Goal: Transaction & Acquisition: Purchase product/service

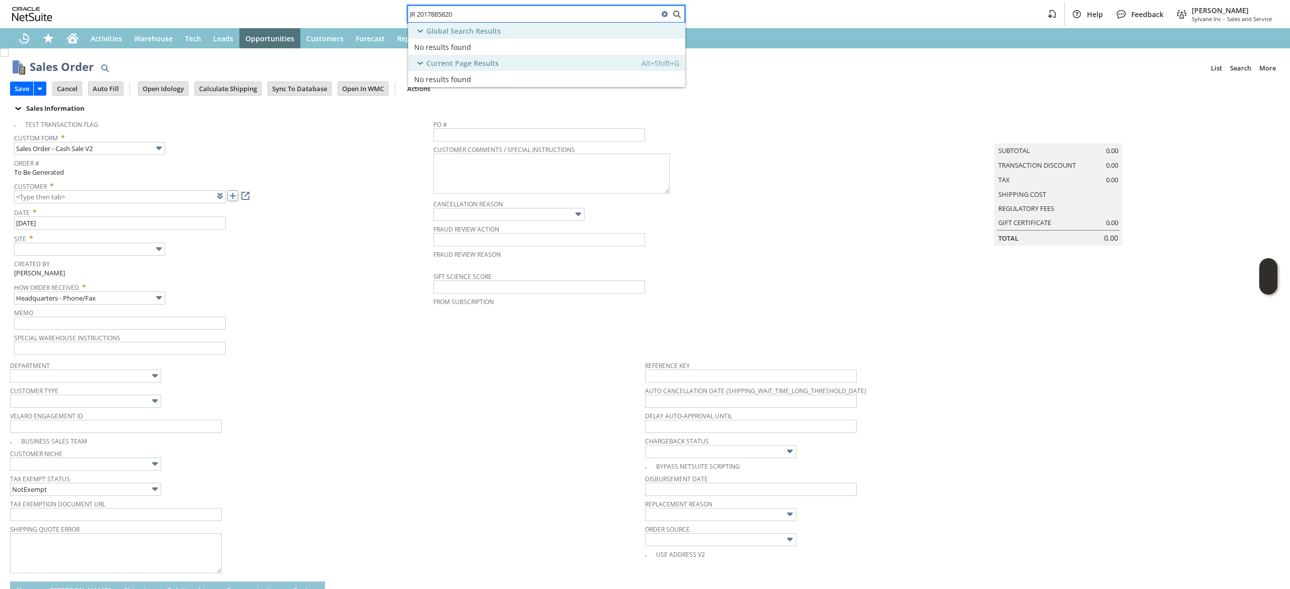
click at [235, 198] on link at bounding box center [232, 195] width 11 height 11
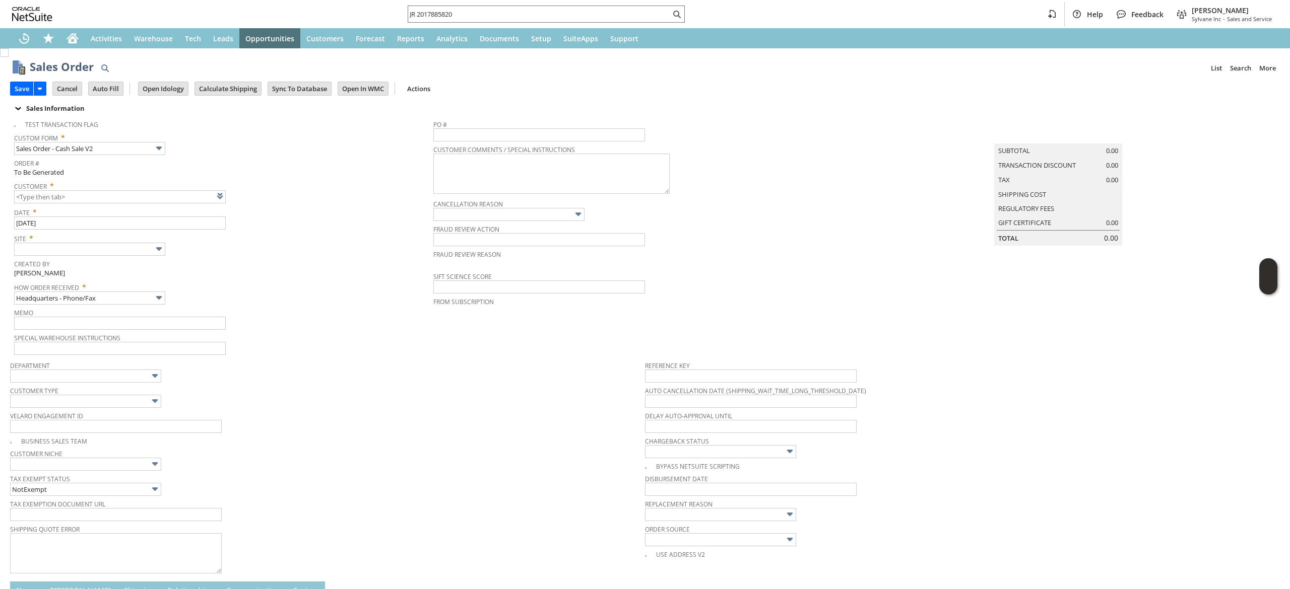
click at [1042, 284] on td "Summary Subtotal 0.00 Transaction Discount 0.00 Tax 0.00 Shipping Cost Regulato…" at bounding box center [1067, 235] width 423 height 241
type input "CU1238603 Dario Berini"
click at [138, 245] on input "text" at bounding box center [89, 249] width 151 height 13
type input "Sylvane - [DOMAIN_NAME]"
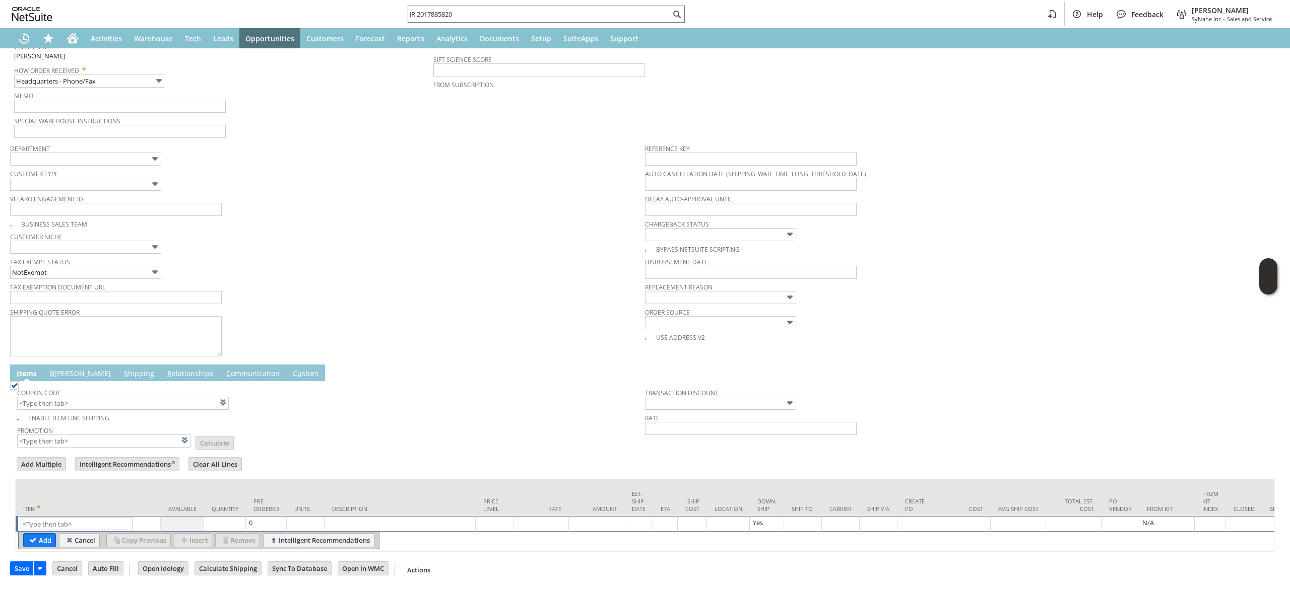
click at [90, 516] on td "List Search" at bounding box center [88, 524] width 145 height 16
click at [85, 518] on input "text" at bounding box center [77, 524] width 112 height 13
paste input "sv14971"
type input "sv14971"
click at [11, 521] on div "Coupon Code Enable Item Line Shipping Promotion List Calculate Transaction Disc…" at bounding box center [644, 466] width 1269 height 171
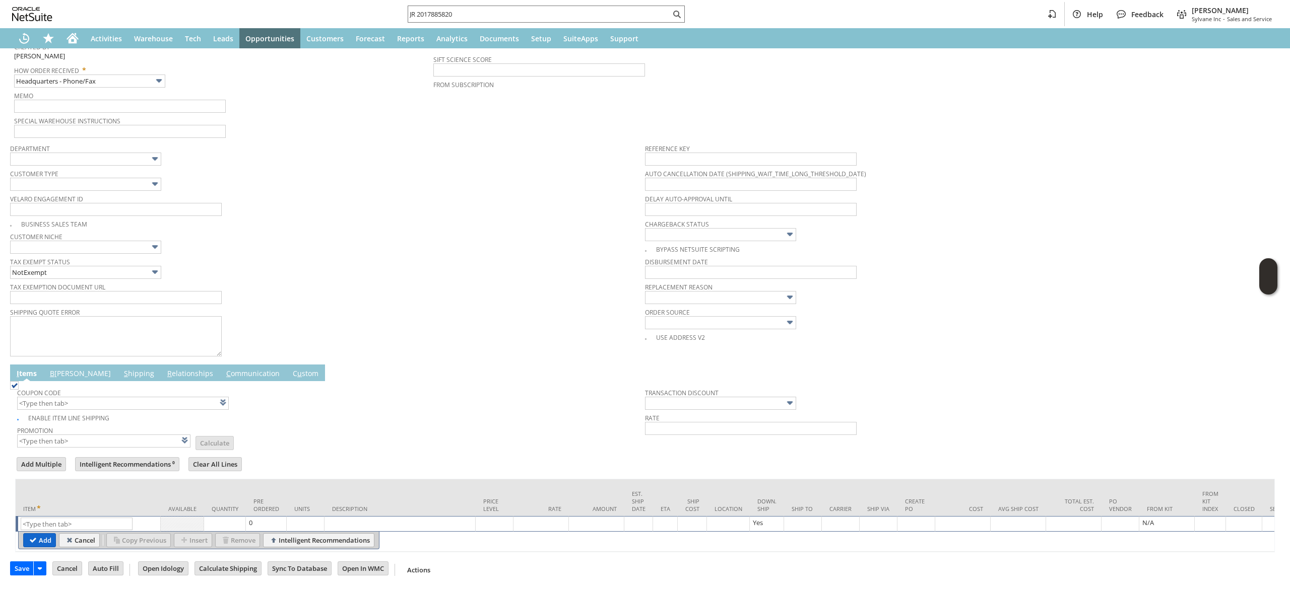
click at [34, 534] on input "Add" at bounding box center [40, 540] width 32 height 13
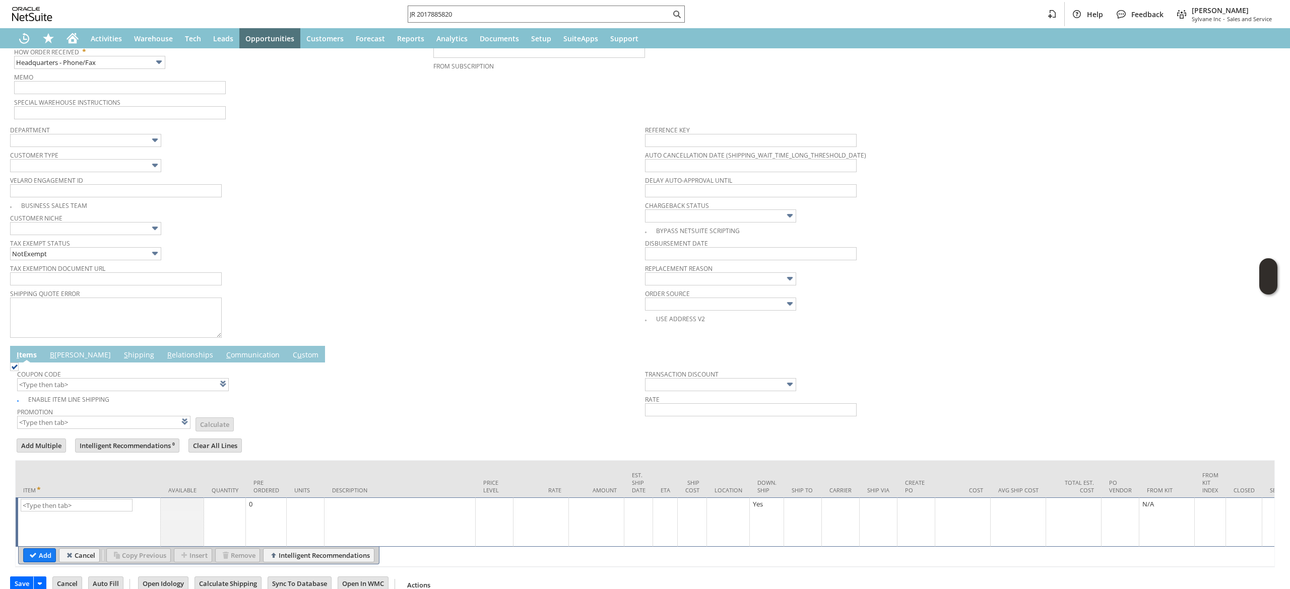
type input "sv14971"
click at [35, 555] on input "Add" at bounding box center [40, 555] width 32 height 13
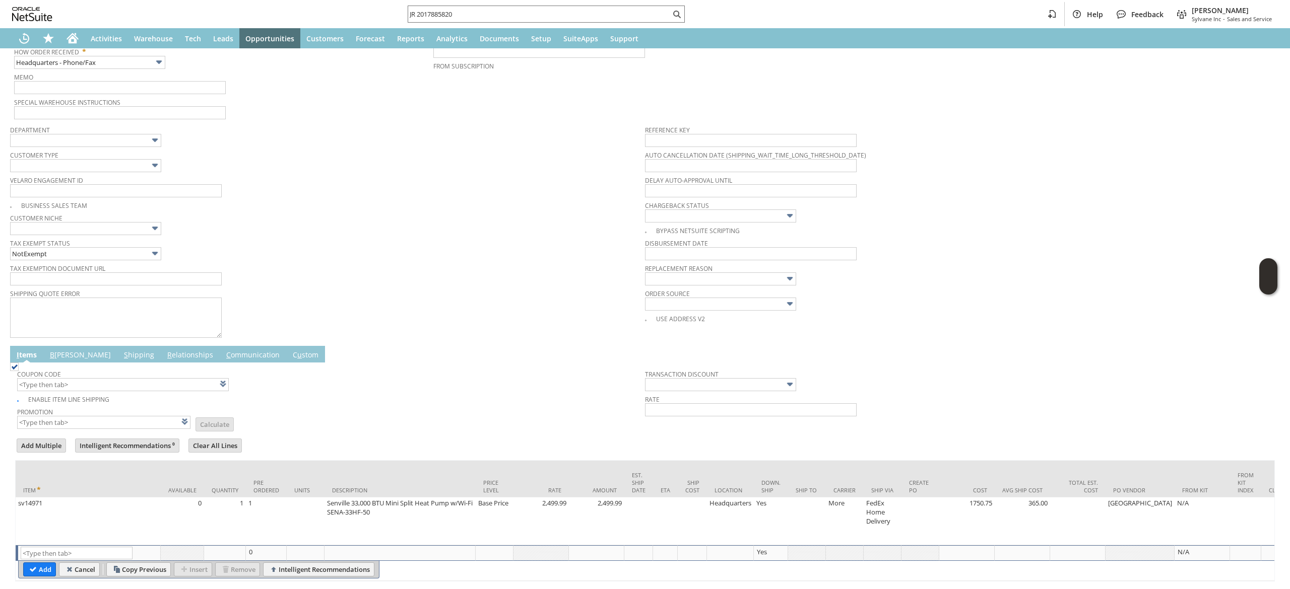
click at [101, 416] on span "Promotion" at bounding box center [103, 410] width 173 height 11
click at [97, 424] on input "text" at bounding box center [103, 422] width 173 height 13
type input "labor25"
click at [97, 424] on input "labor25" at bounding box center [103, 422] width 173 height 13
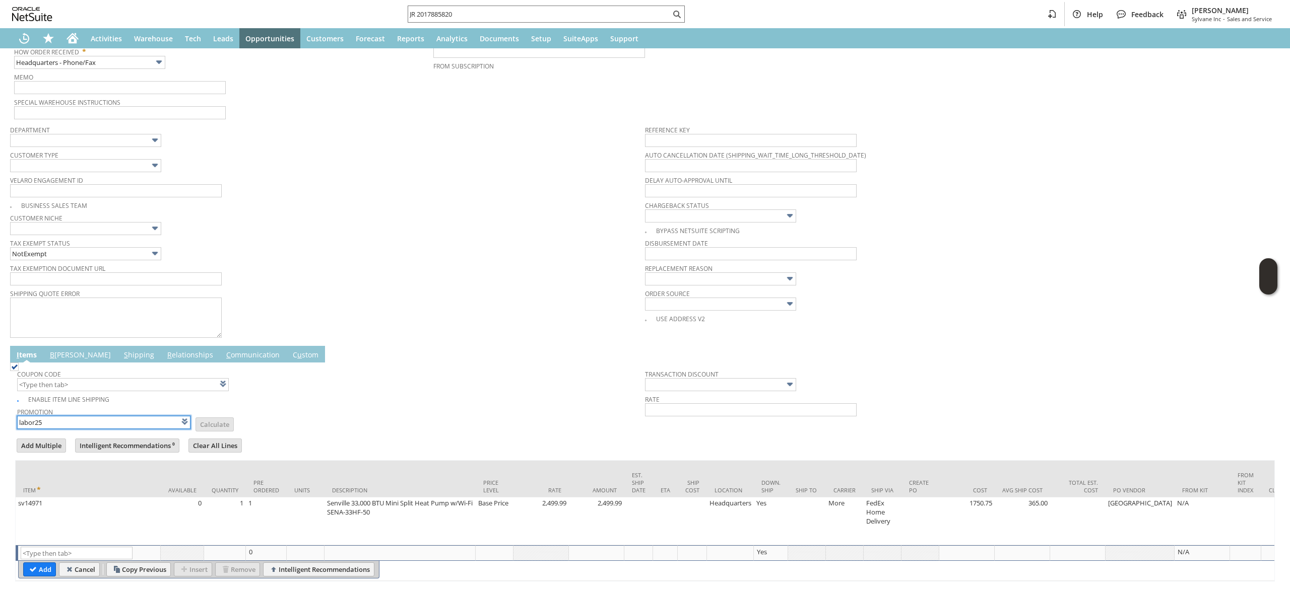
click at [97, 424] on input "labor25" at bounding box center [103, 422] width 173 height 13
click at [135, 378] on span "Coupon Code" at bounding box center [328, 372] width 623 height 11
click at [133, 384] on input "text" at bounding box center [123, 384] width 212 height 13
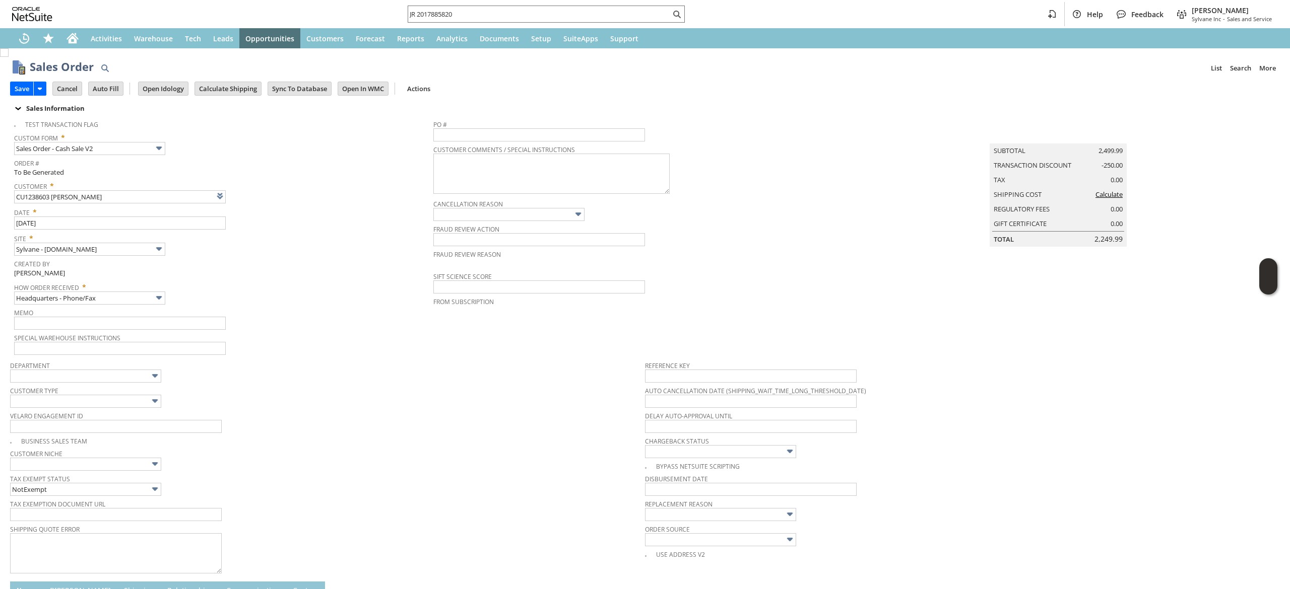
type input "LABOR25"
type input "Labor Day 2025 - 10% off Sitewide Over $150 (Excludes Miele, Bromic, Sebo, and …"
type input "Promo Code"
type input "-10.0%"
click at [260, 346] on div "Special Warehouse Instructions" at bounding box center [221, 343] width 414 height 24
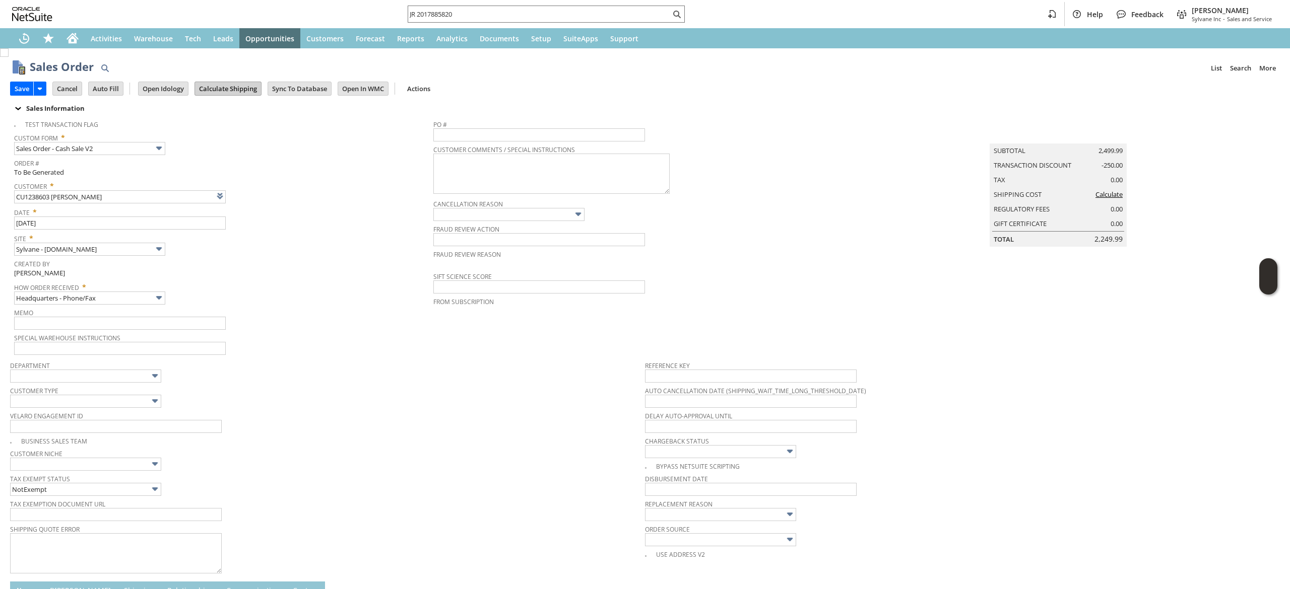
click at [245, 90] on input "Calculate Shipping" at bounding box center [228, 88] width 66 height 13
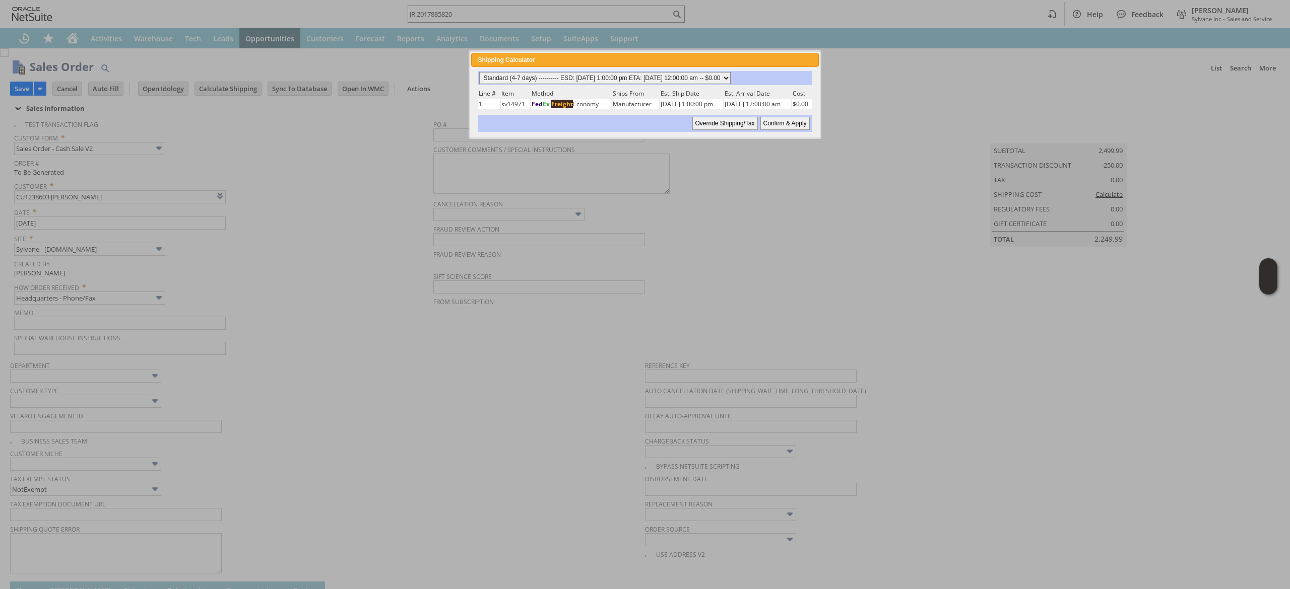
click at [663, 72] on select "Standard (4-7 days) ---------- ESD: 09/11/2025 1:00:00 pm ETA: 09/19/2025 12:00…" at bounding box center [604, 78] width 251 height 12
click at [479, 72] on select "Standard (4-7 days) ---------- ESD: 09/11/2025 1:00:00 pm ETA: 09/19/2025 12:00…" at bounding box center [604, 78] width 251 height 12
click at [760, 117] on input "Confirm & Apply" at bounding box center [784, 123] width 49 height 13
type input "Promo Code"
type input "-10.0%"
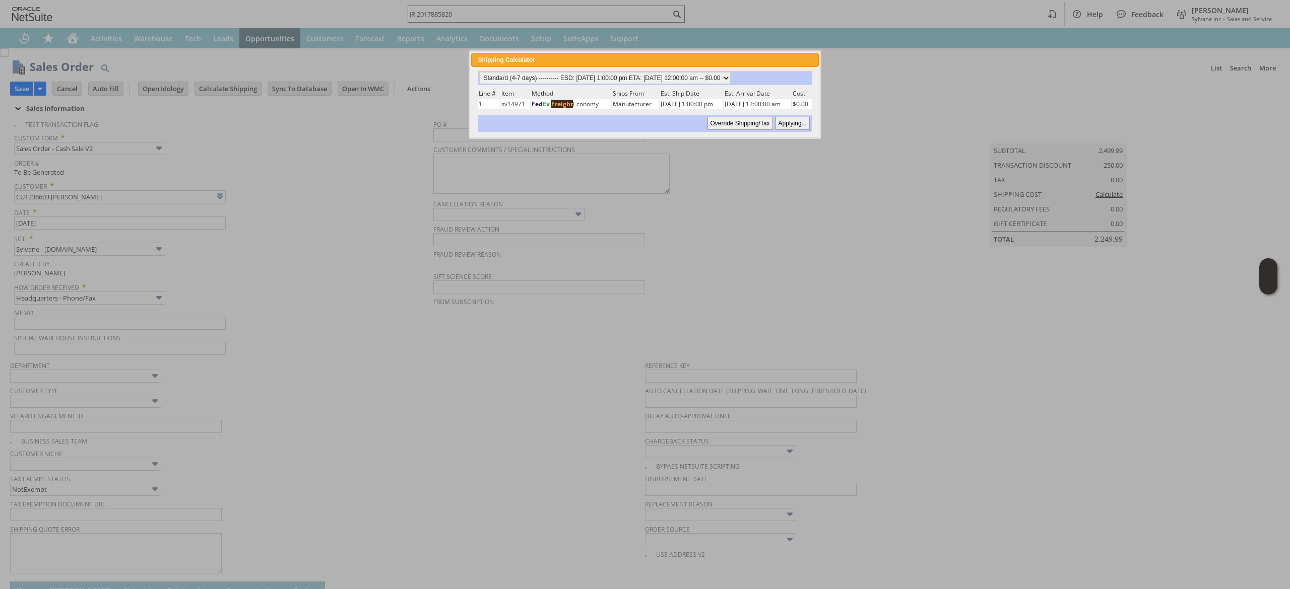
type input "Add"
type input "Copy Previous"
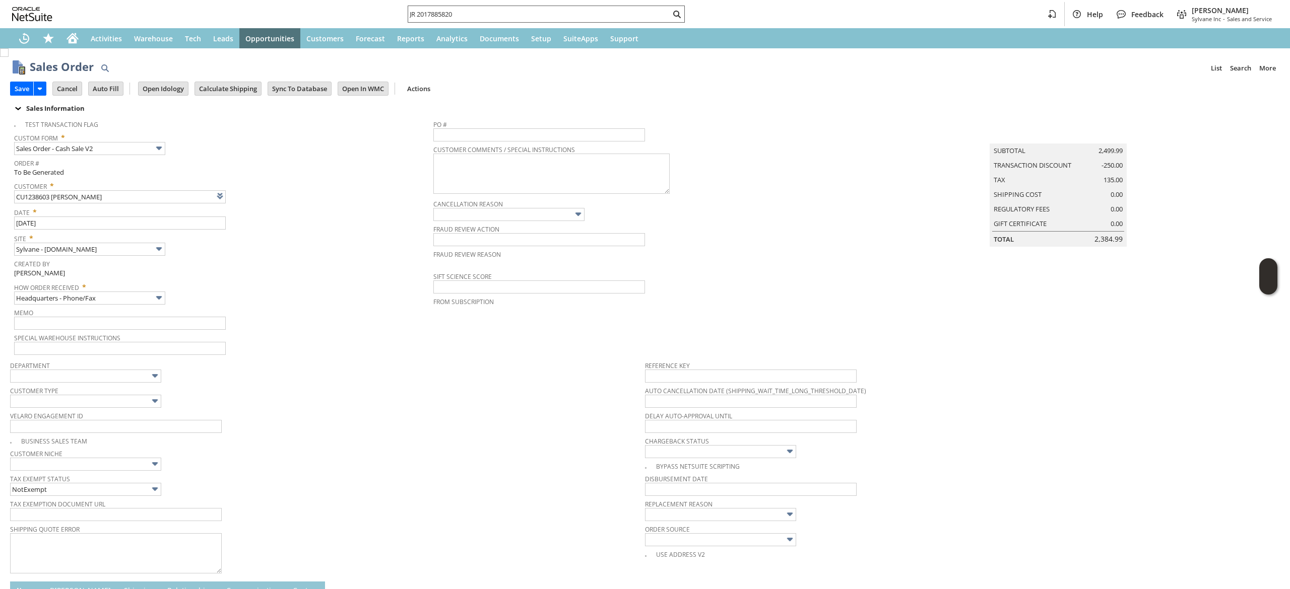
scroll to position [281, 0]
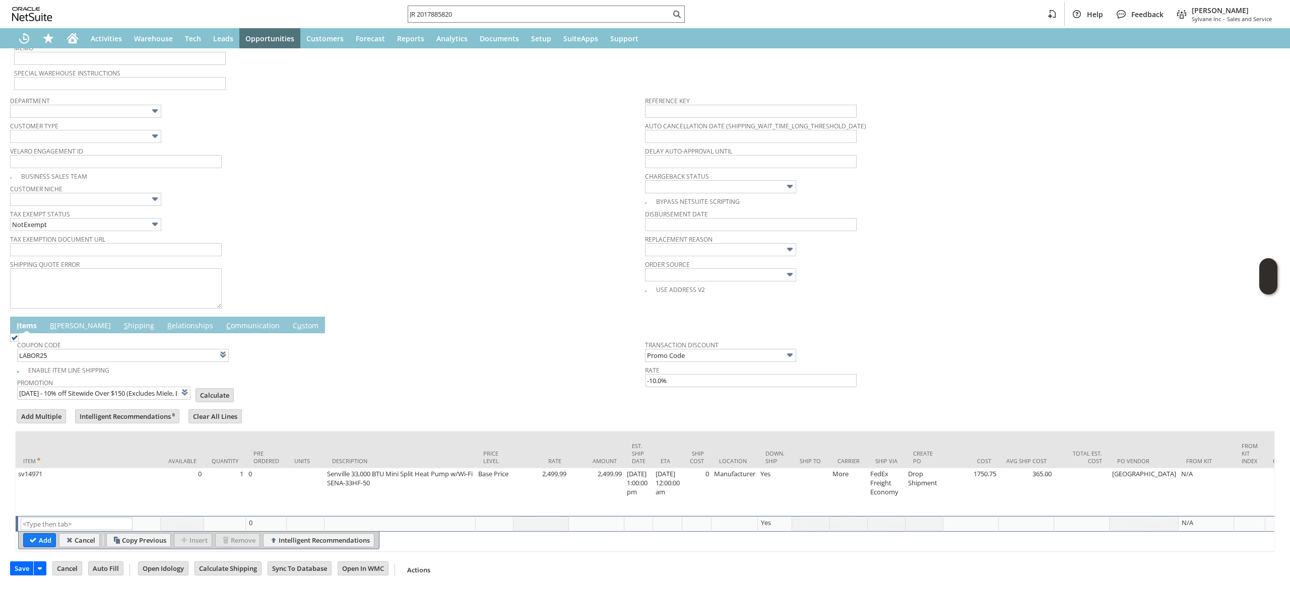
click at [121, 321] on link "S hipping" at bounding box center [138, 326] width 35 height 11
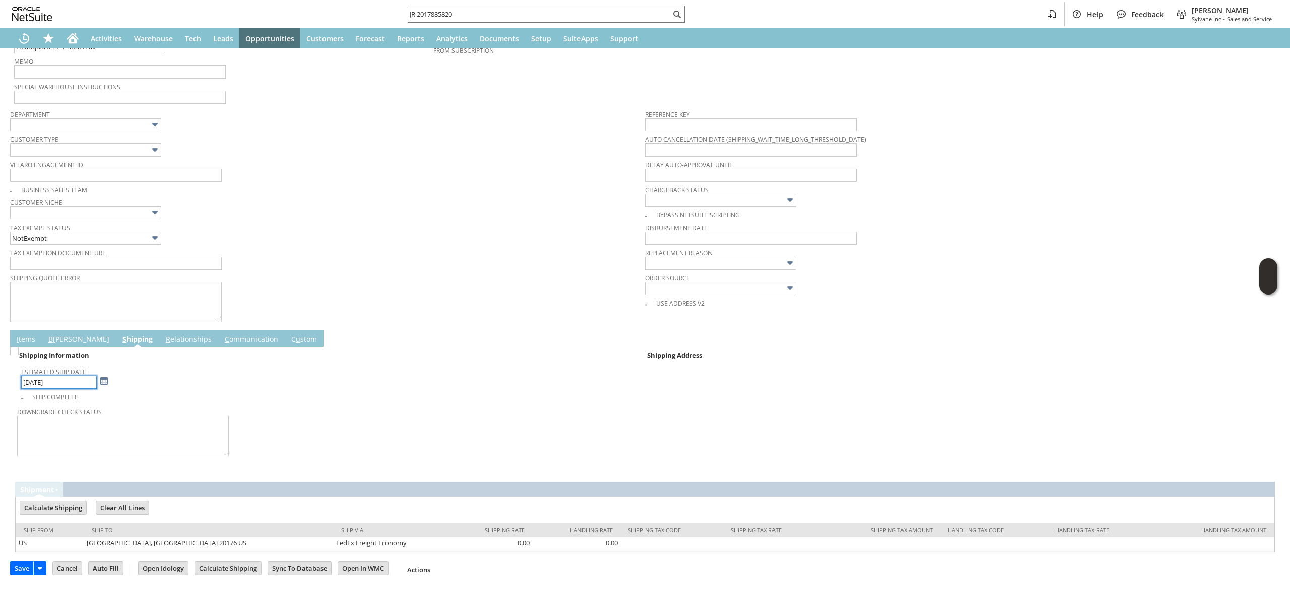
scroll to position [254, 0]
click at [53, 351] on div "Shipping Information" at bounding box center [329, 355] width 624 height 13
click at [55, 350] on div "Shipping Information" at bounding box center [329, 355] width 624 height 13
click at [57, 346] on td "B illing" at bounding box center [79, 338] width 74 height 17
click at [57, 336] on link "B illing" at bounding box center [79, 339] width 66 height 11
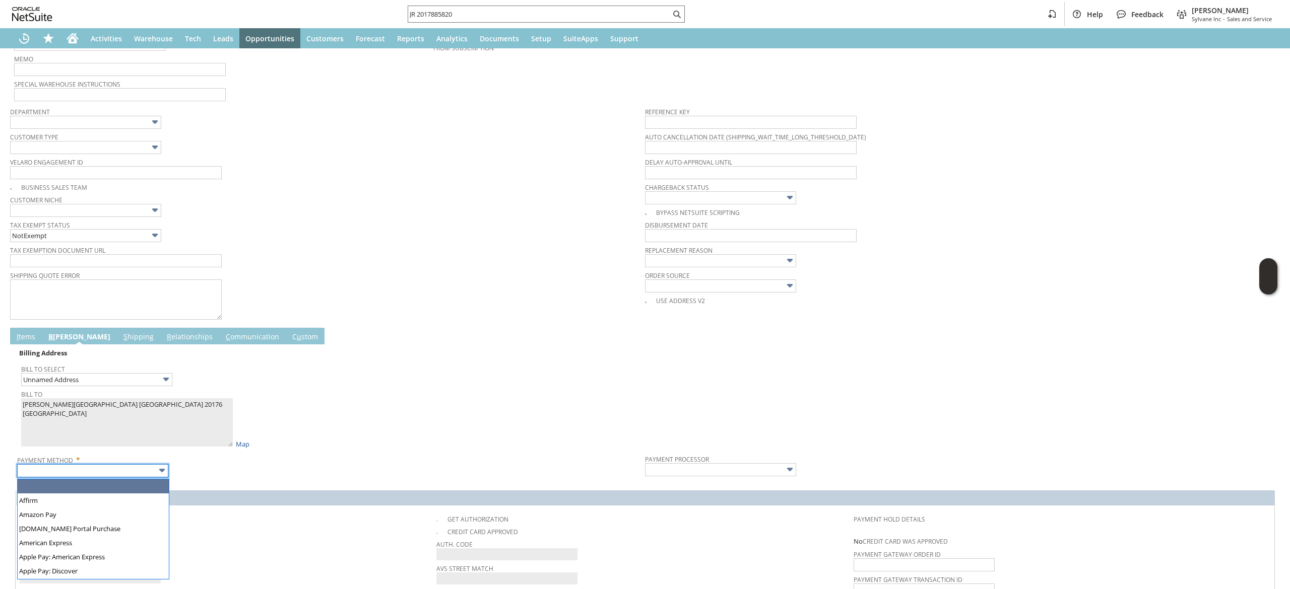
click at [111, 472] on input "text" at bounding box center [92, 470] width 151 height 13
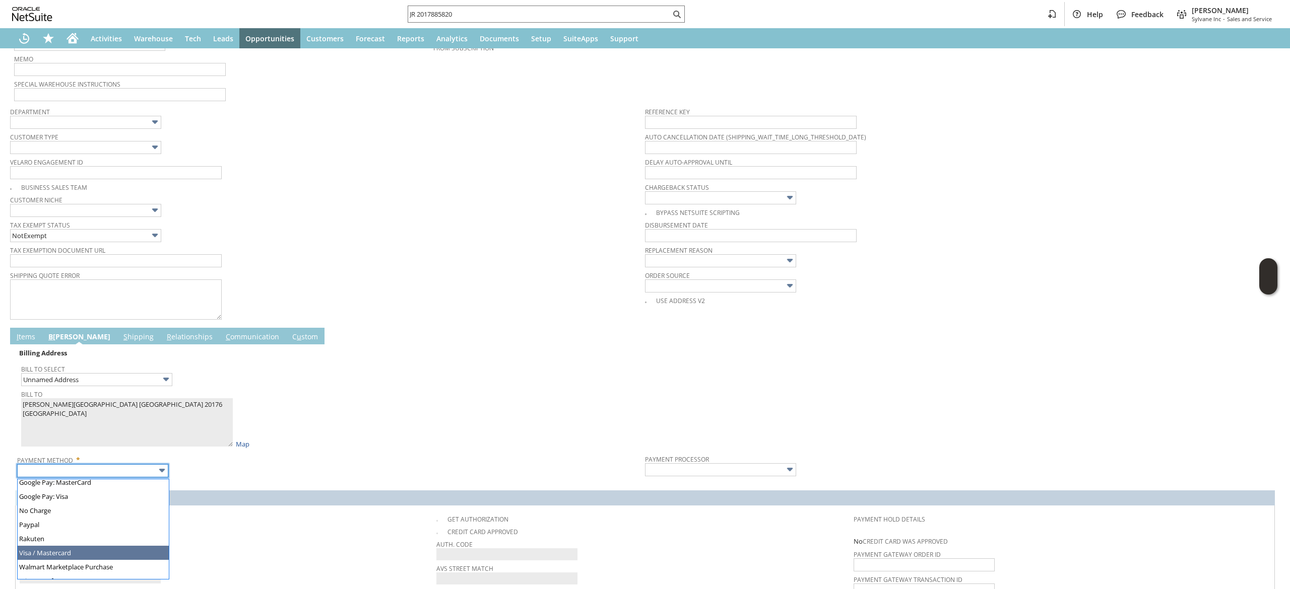
type input "Visa / Mastercard"
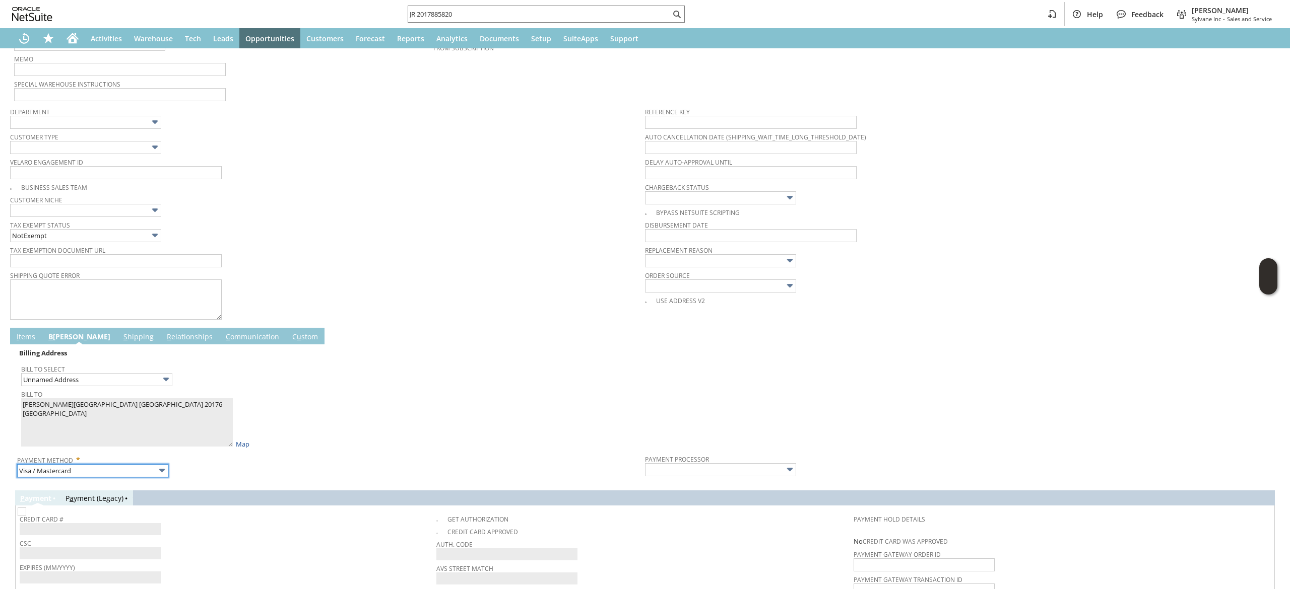
type input "Braintree"
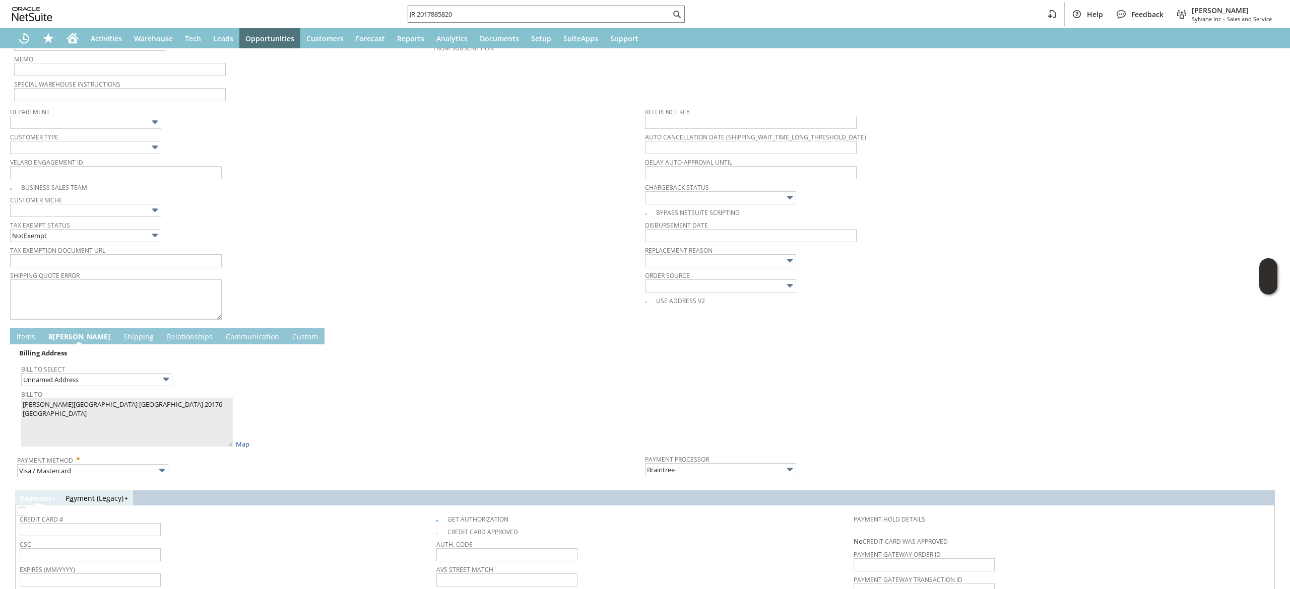
click at [26, 516] on img at bounding box center [22, 512] width 9 height 9
checkbox input "false"
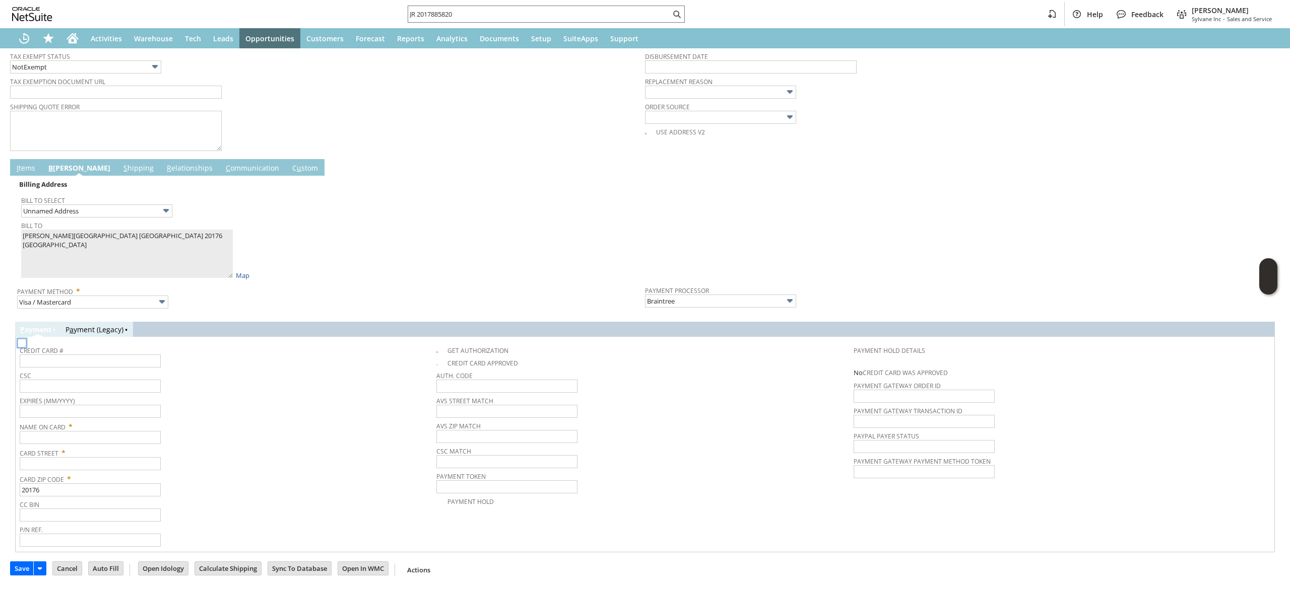
scroll to position [0, 0]
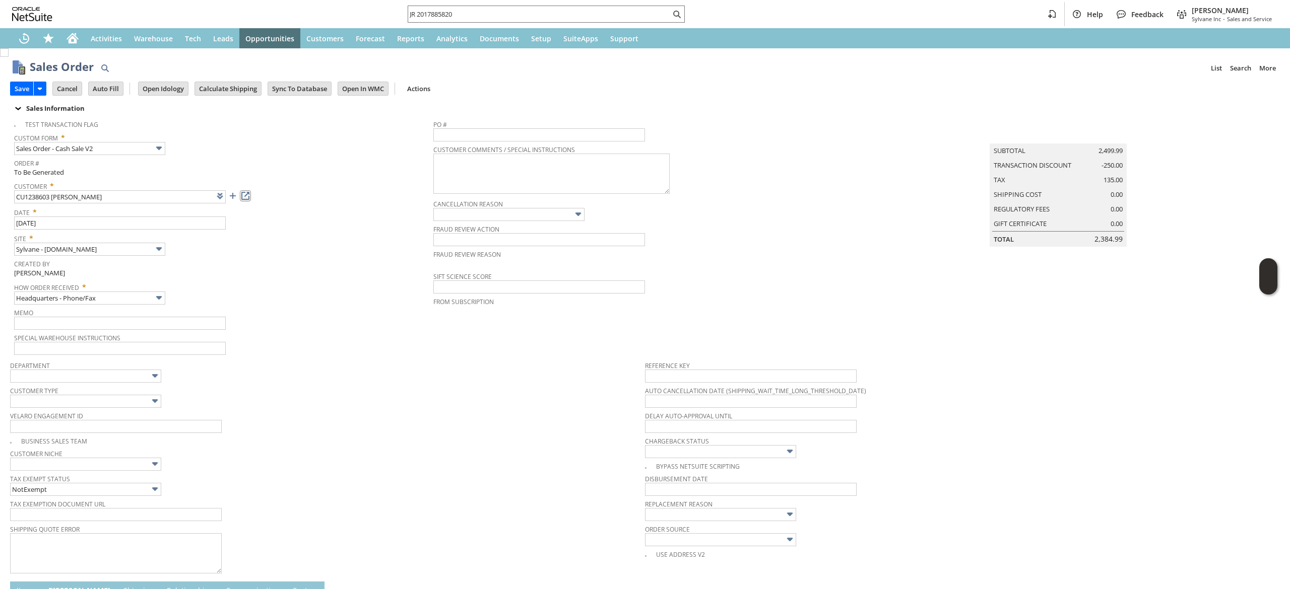
click at [246, 199] on link at bounding box center [245, 195] width 11 height 11
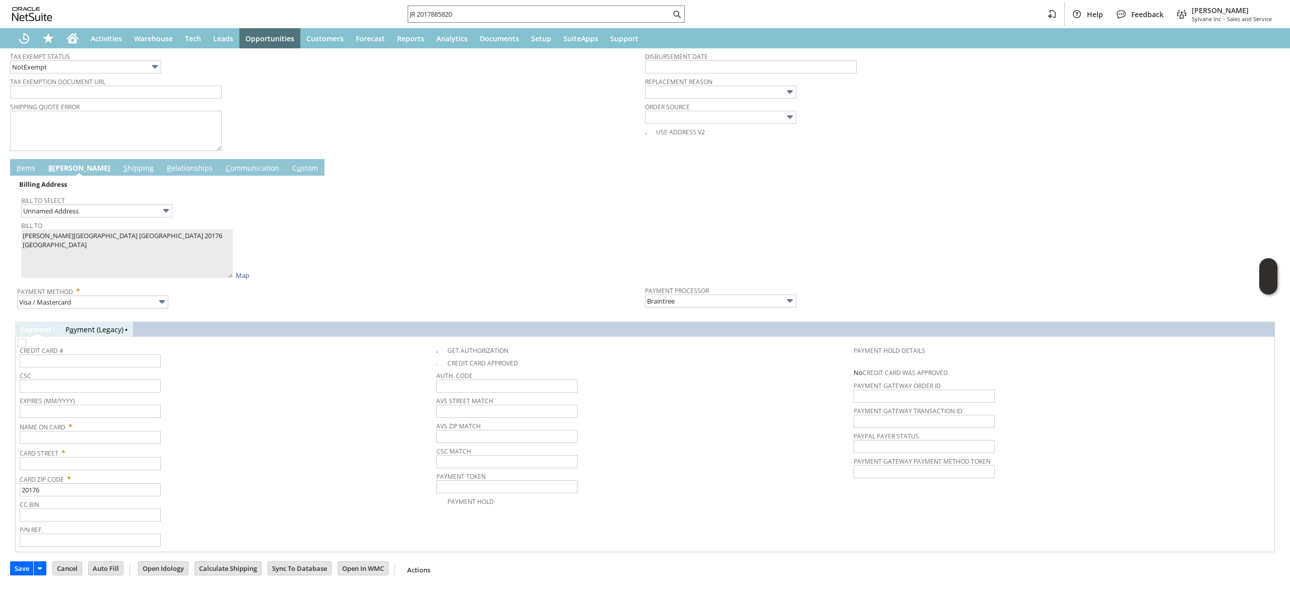
click at [31, 175] on td "I tems" at bounding box center [26, 167] width 32 height 17
click at [31, 174] on td "I tems" at bounding box center [26, 167] width 32 height 17
click at [29, 169] on link "I tems" at bounding box center [26, 168] width 24 height 11
click at [0, 0] on td "sv14971" at bounding box center [0, 0] width 0 height 0
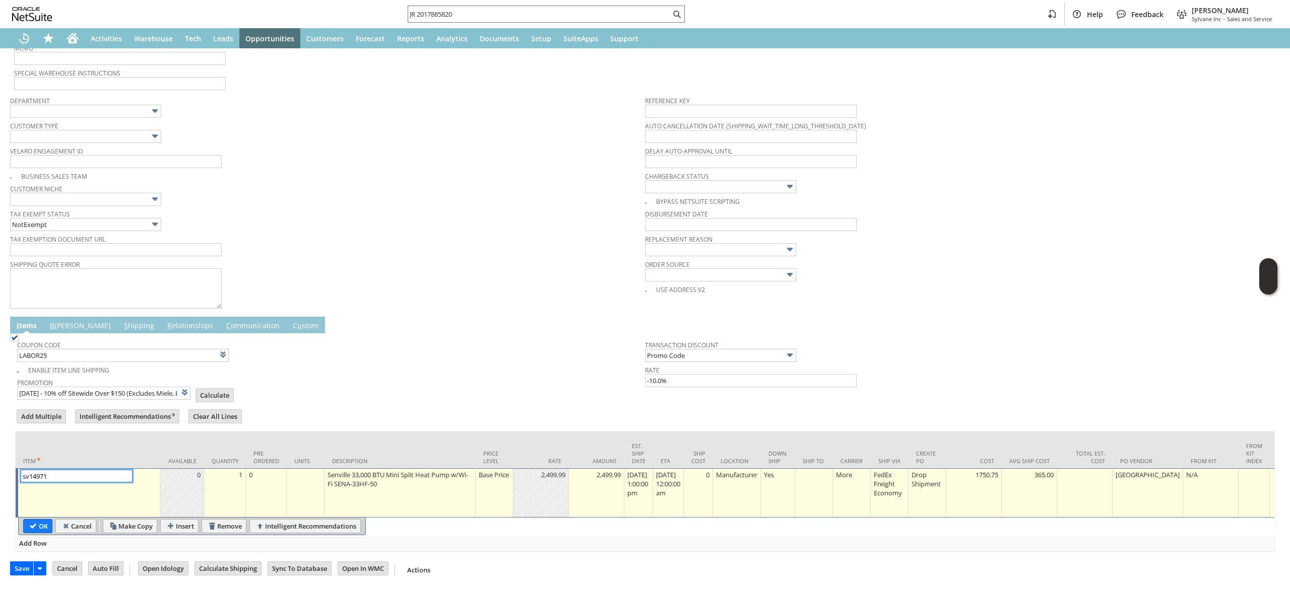
scroll to position [0, 0]
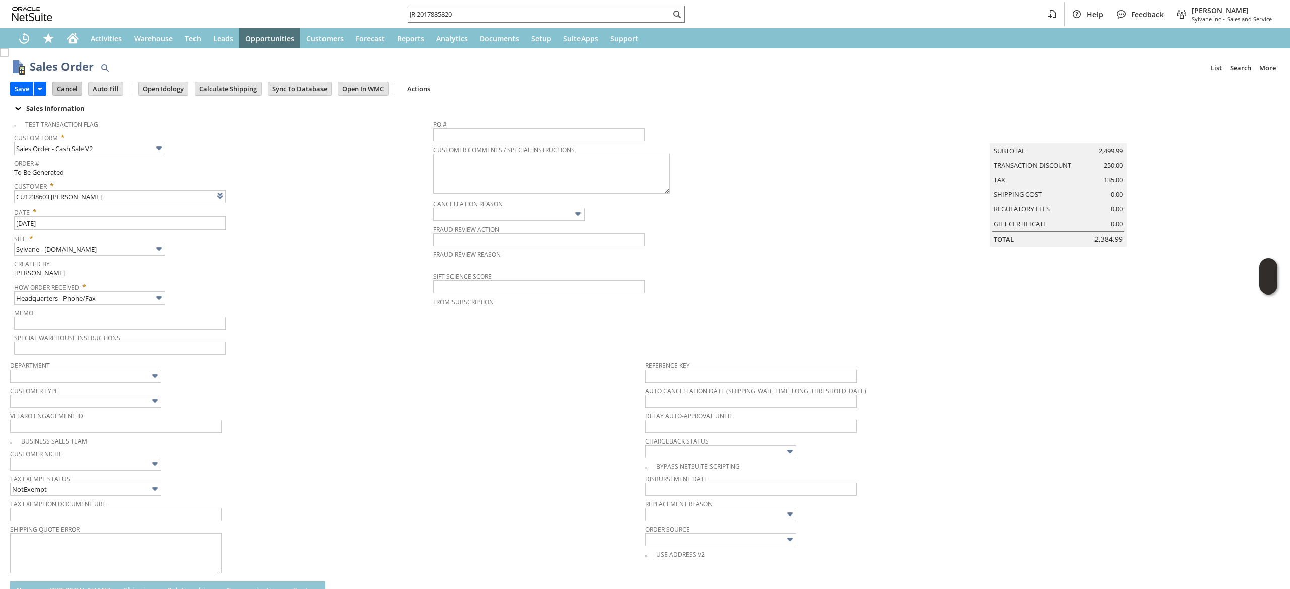
click at [79, 82] on input "Cancel" at bounding box center [67, 88] width 29 height 13
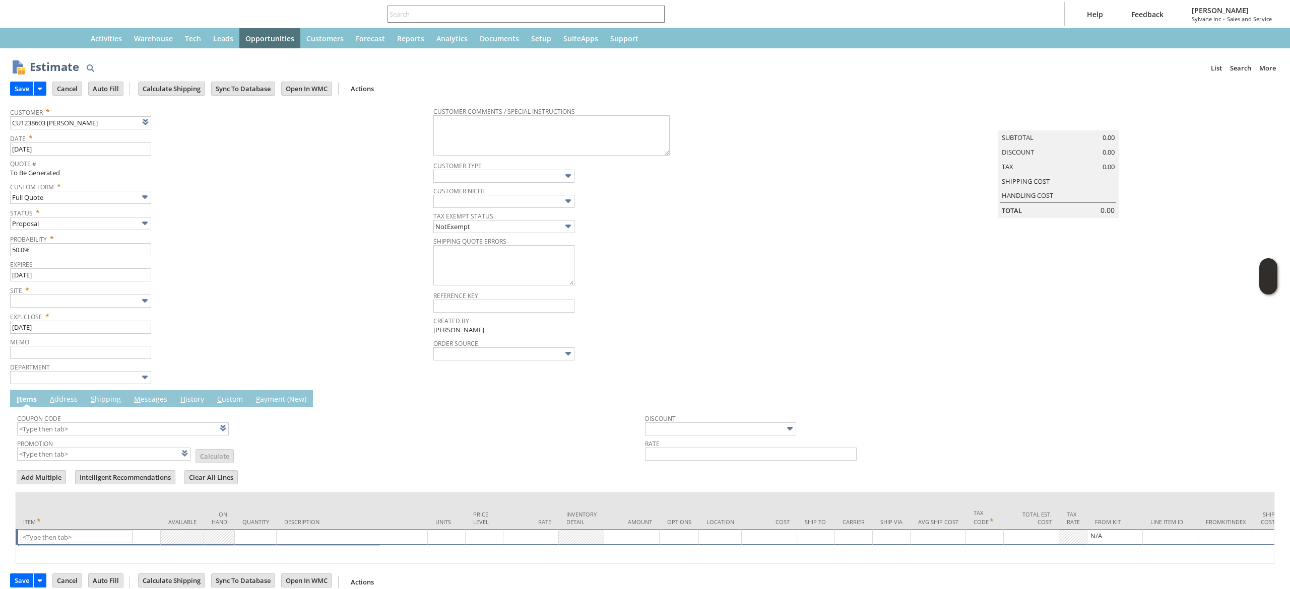
type input "10/1/2025"
type input "[DATE]"
type input "Intelligent Recommendations ⁰"
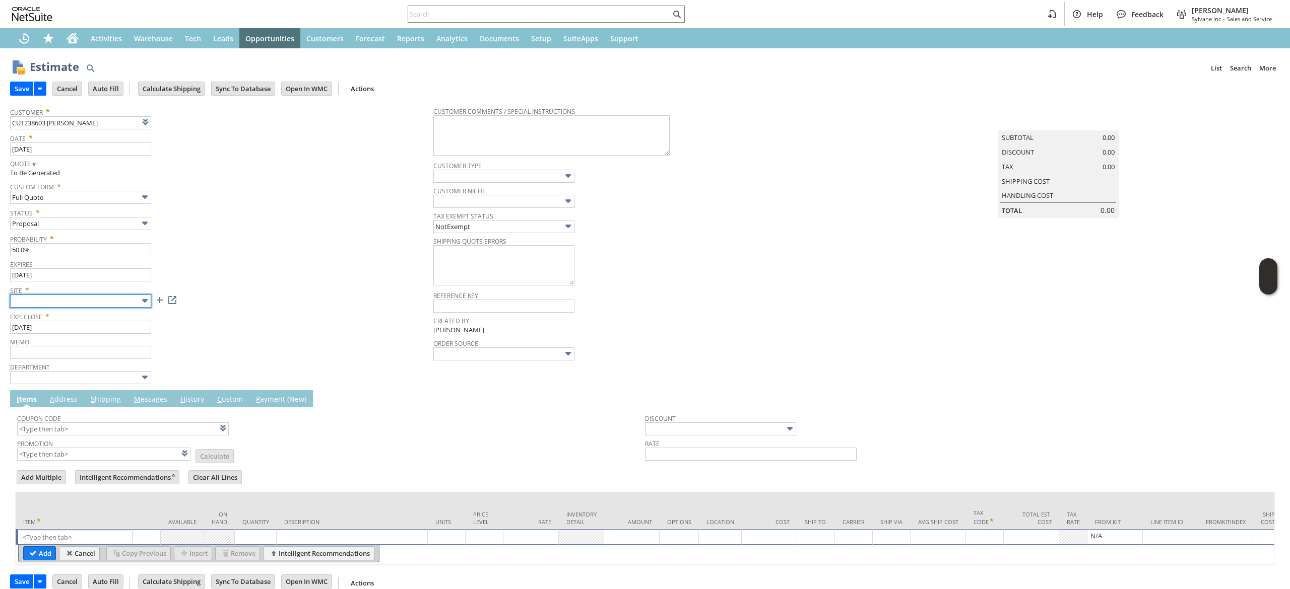
click at [133, 301] on input "text" at bounding box center [80, 301] width 141 height 13
type input "Sylvane - [DOMAIN_NAME]"
click at [103, 536] on input "text" at bounding box center [77, 537] width 112 height 13
paste input "sv14971"
type input "sv14971"
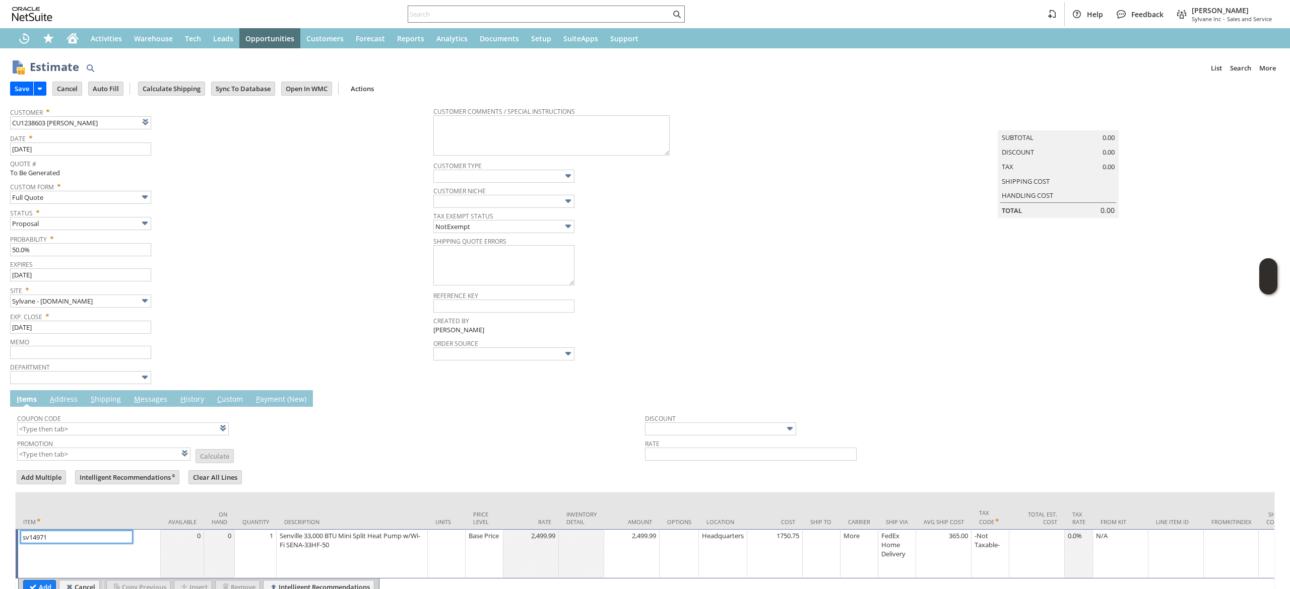
scroll to position [63, 0]
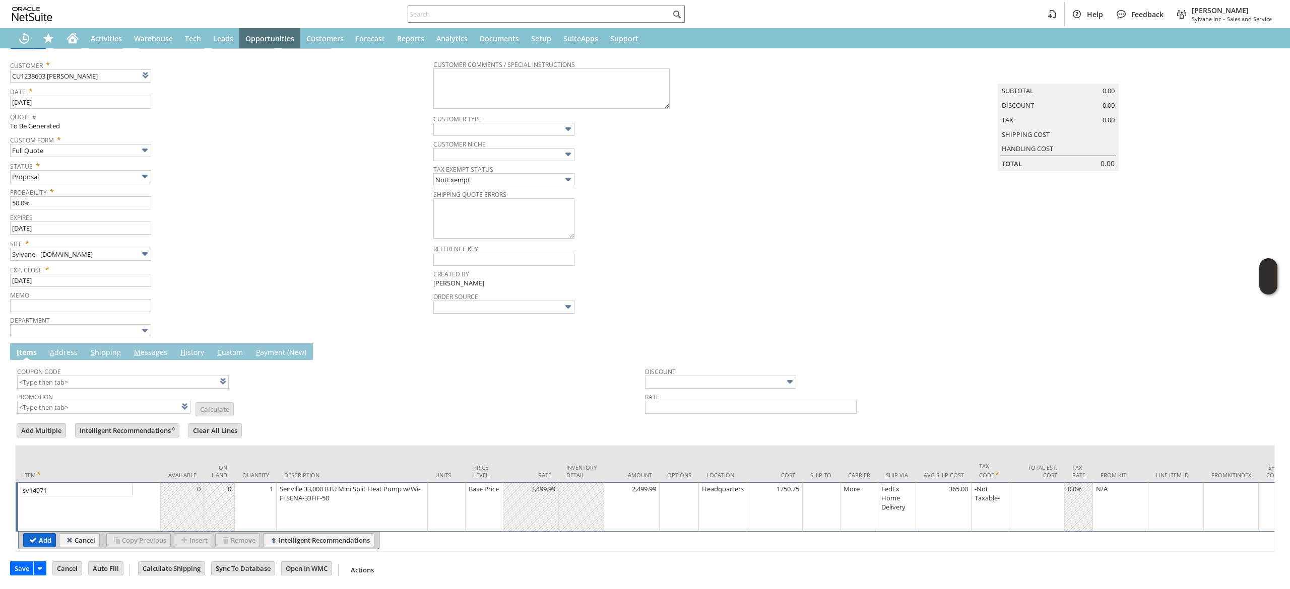
click at [43, 534] on input "Add" at bounding box center [40, 540] width 32 height 13
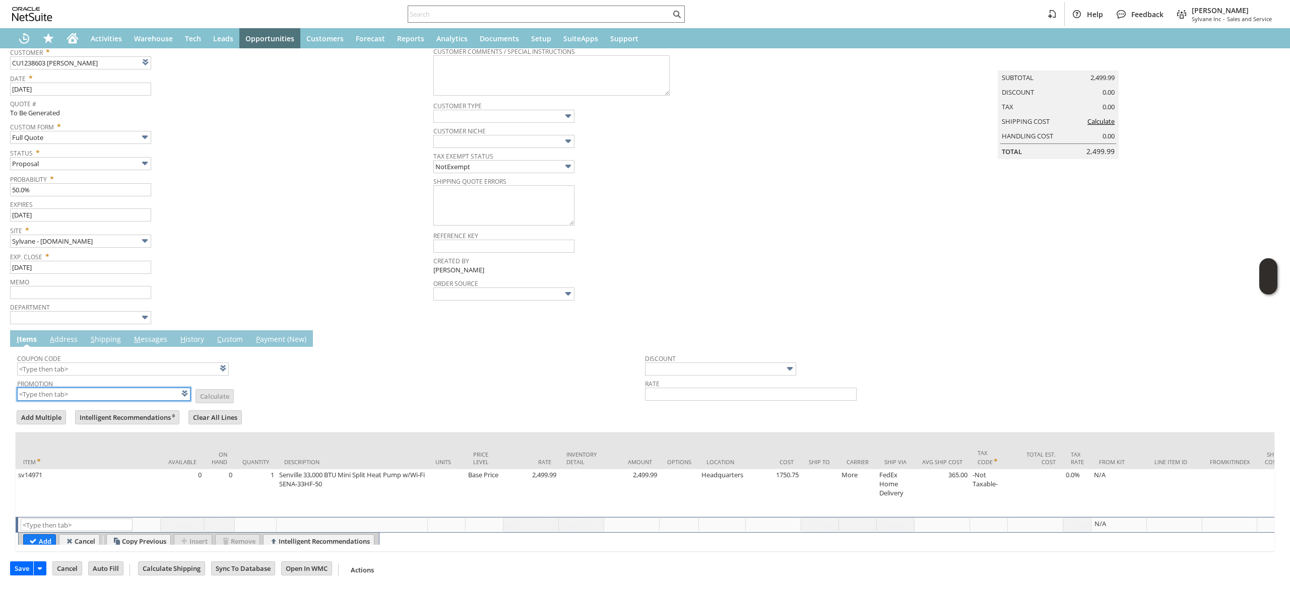
click at [125, 395] on input "text" at bounding box center [103, 394] width 173 height 13
type input "a"
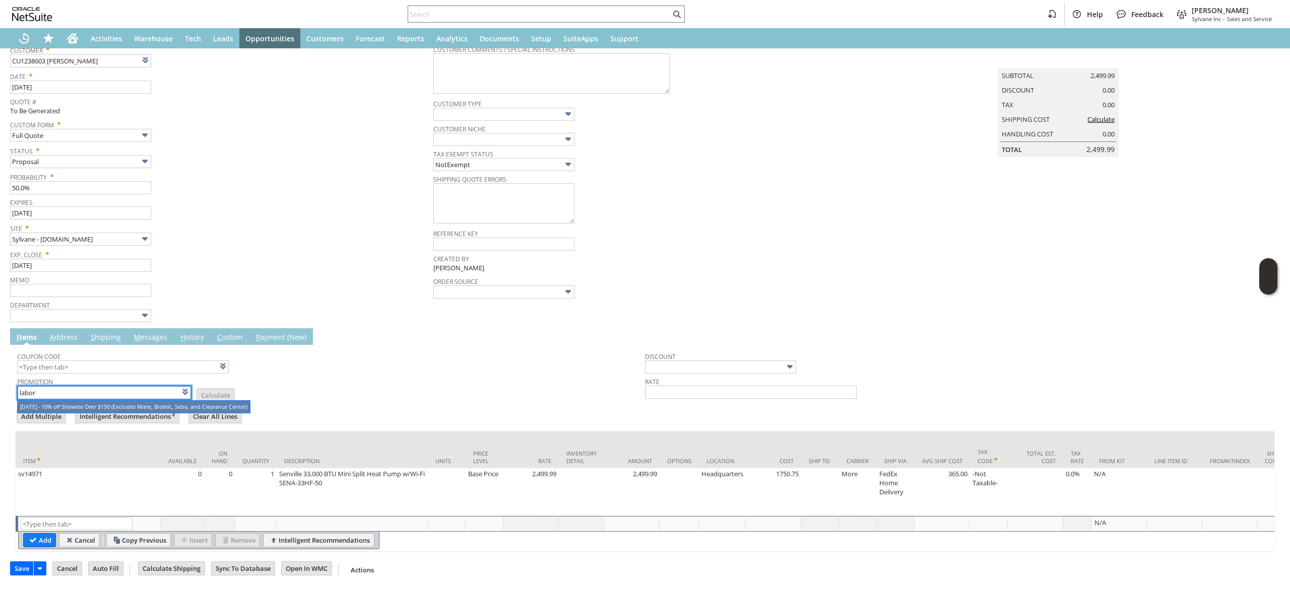
type input "Labor Day 2025 - 10% off Sitewide Over $150 (Excludes Miele, Bromic, Sebo, and …"
type input "LABOR25"
type input "Promo Code"
type input "-10.0%"
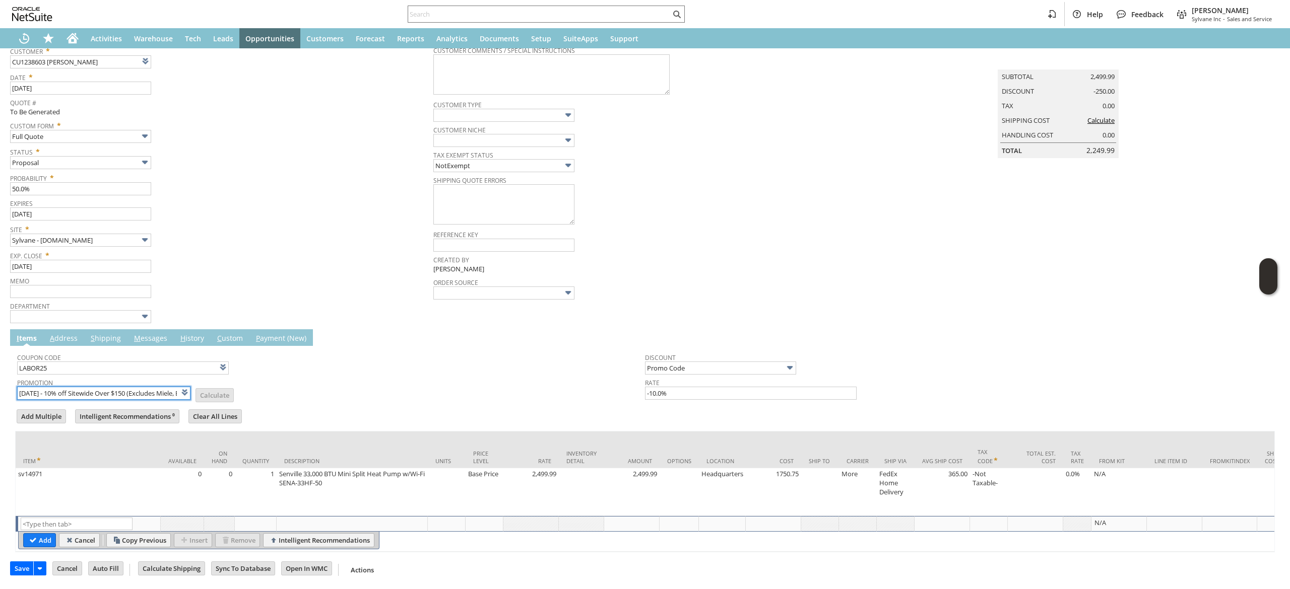
type input "Labor Day 2025 - 10% off Sitewide Over $150 (Excludes Miele, Bromic, Sebo, and …"
click at [295, 384] on td "Promotion Labor Day 2025 - 10% off Sitewide Over $150 (Excludes Miele, Bromic, …" at bounding box center [331, 388] width 628 height 25
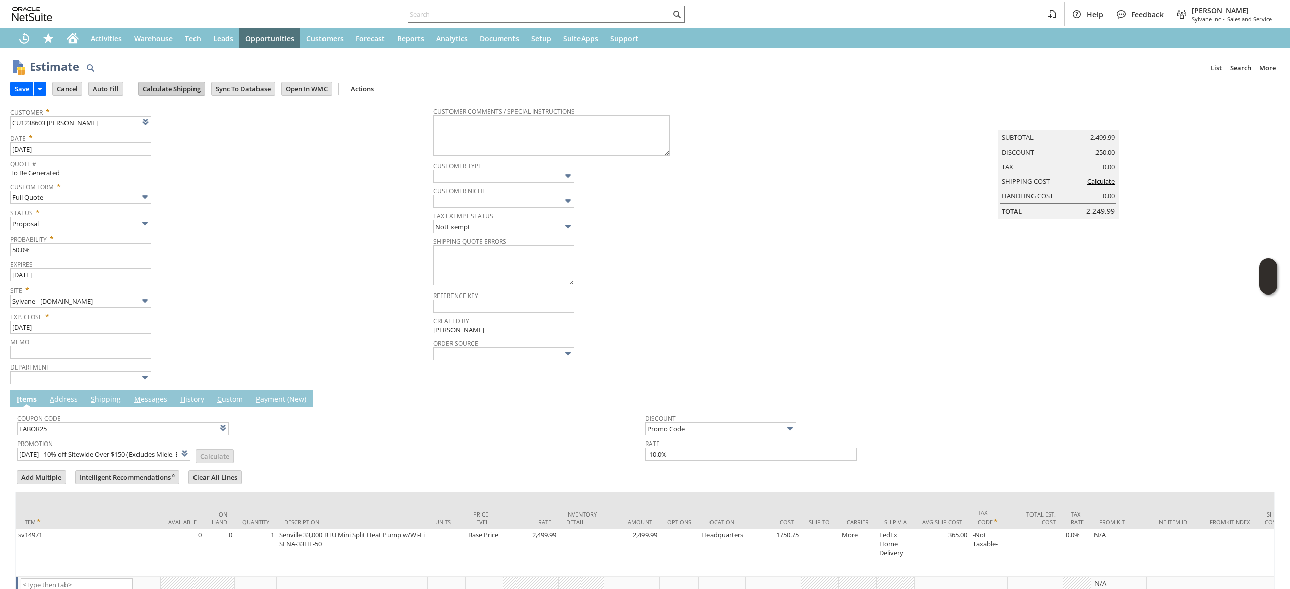
click at [197, 94] on input "Calculate Shipping" at bounding box center [172, 88] width 66 height 13
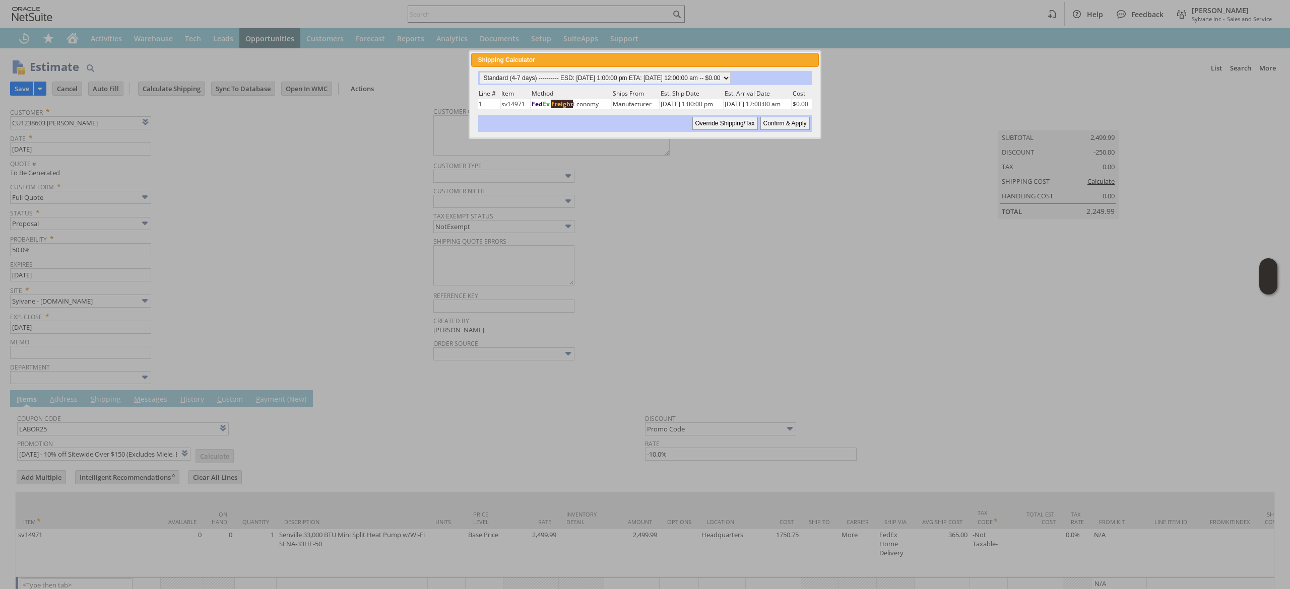
click at [538, 67] on div "Standard (4-7 days) ---------- ESD: 09/11/2025 1:00:00 pm ETA: 09/19/2025 12:00…" at bounding box center [644, 101] width 347 height 69
click at [536, 72] on select "Standard (4-7 days) ---------- ESD: 09/11/2025 1:00:00 pm ETA: 09/19/2025 12:00…" at bounding box center [604, 78] width 251 height 12
click at [479, 72] on select "Standard (4-7 days) ---------- ESD: 09/11/2025 1:00:00 pm ETA: 09/19/2025 12:00…" at bounding box center [604, 78] width 251 height 12
click at [795, 118] on input "Confirm & Apply" at bounding box center [784, 123] width 49 height 13
type input "Promo Code"
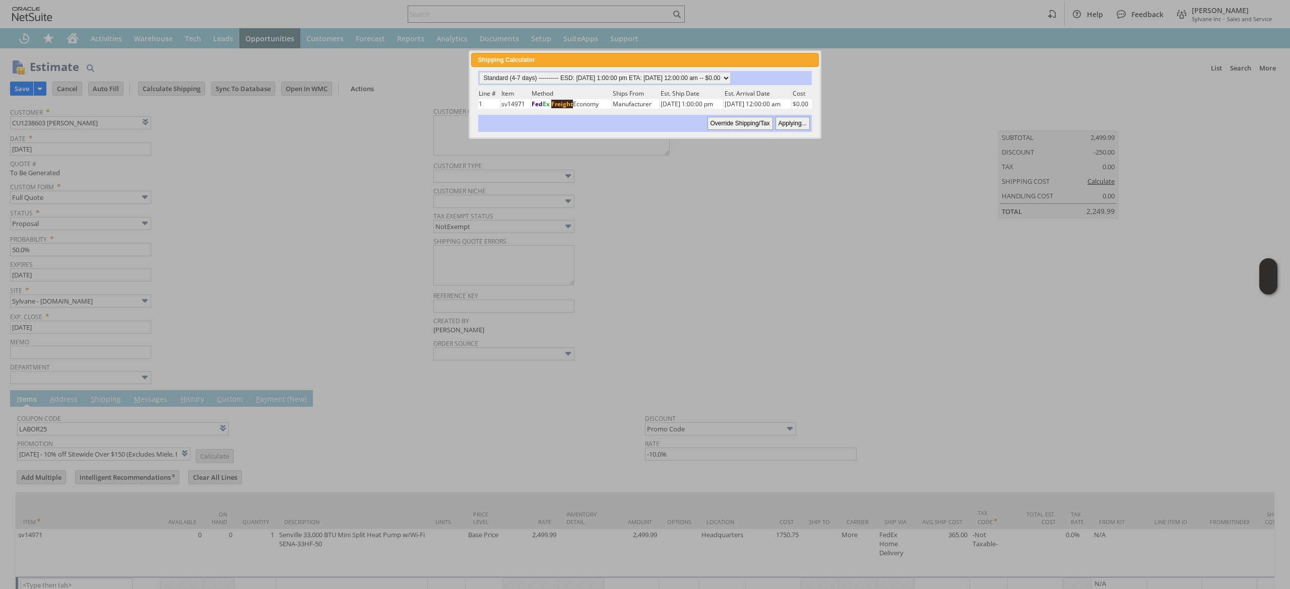
type input "-10.0%"
type input "Add"
type input "Copy Previous"
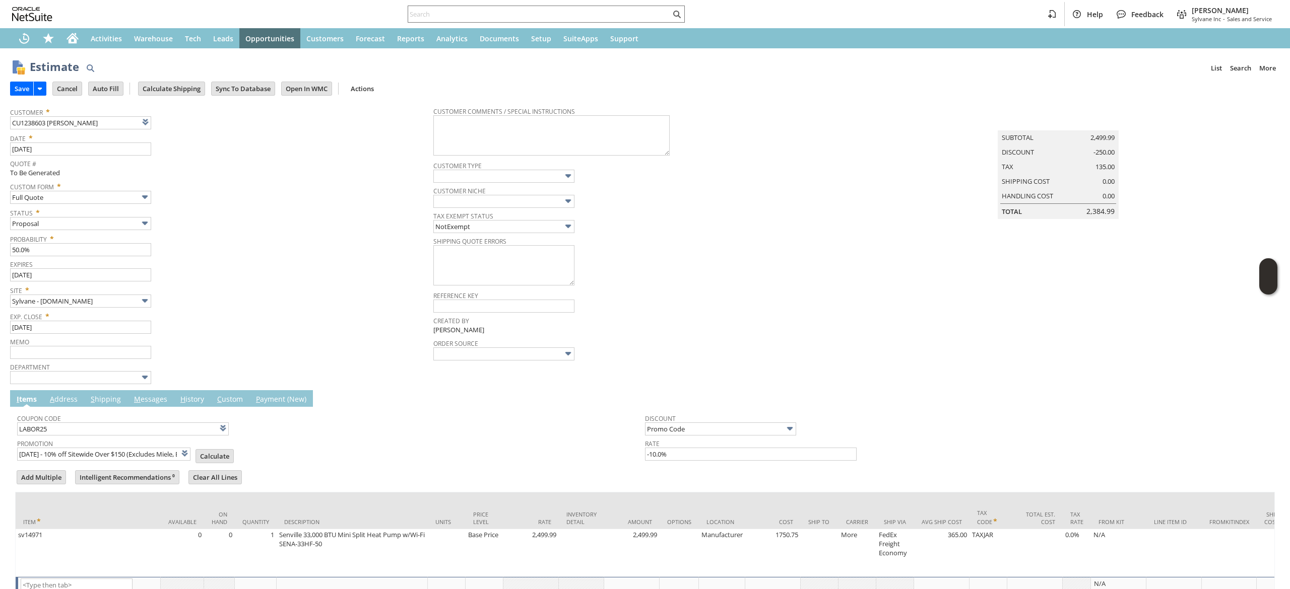
scroll to position [2, 0]
click at [158, 392] on td "M essages" at bounding box center [150, 396] width 46 height 17
click at [153, 404] on td "M essages" at bounding box center [150, 396] width 46 height 17
click at [153, 395] on link "M essages" at bounding box center [150, 397] width 38 height 11
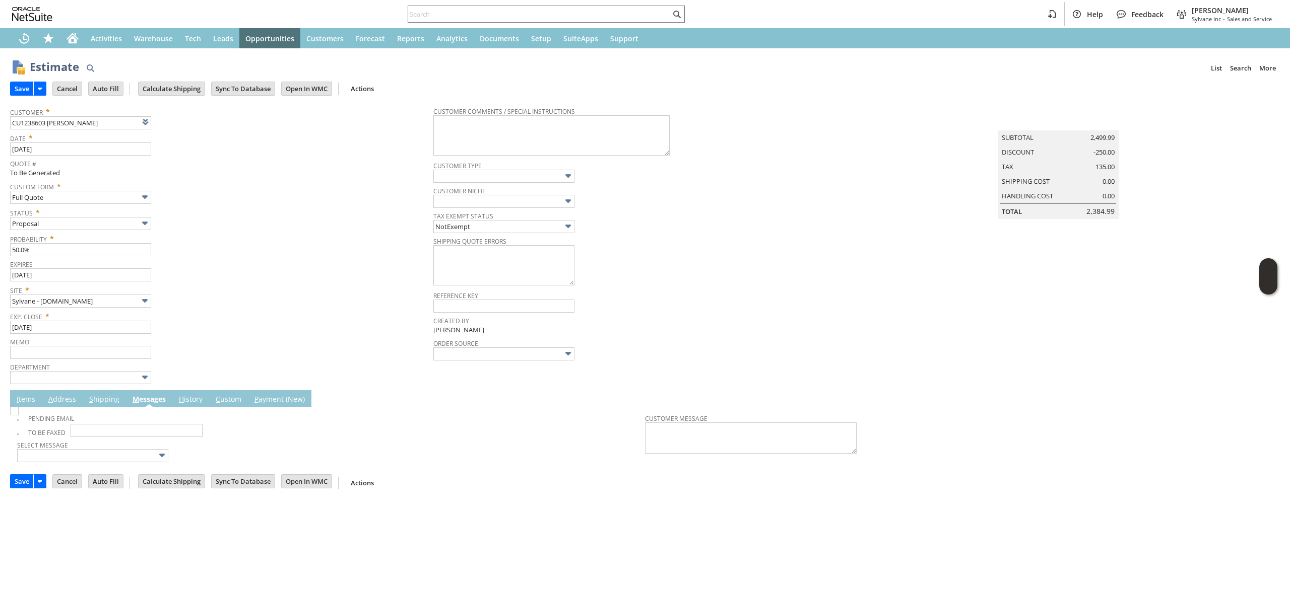
click at [19, 414] on img at bounding box center [14, 411] width 9 height 9
checkbox input "true"
click at [17, 91] on input "Save" at bounding box center [22, 88] width 23 height 13
click at [23, 395] on link "I tems" at bounding box center [26, 399] width 24 height 11
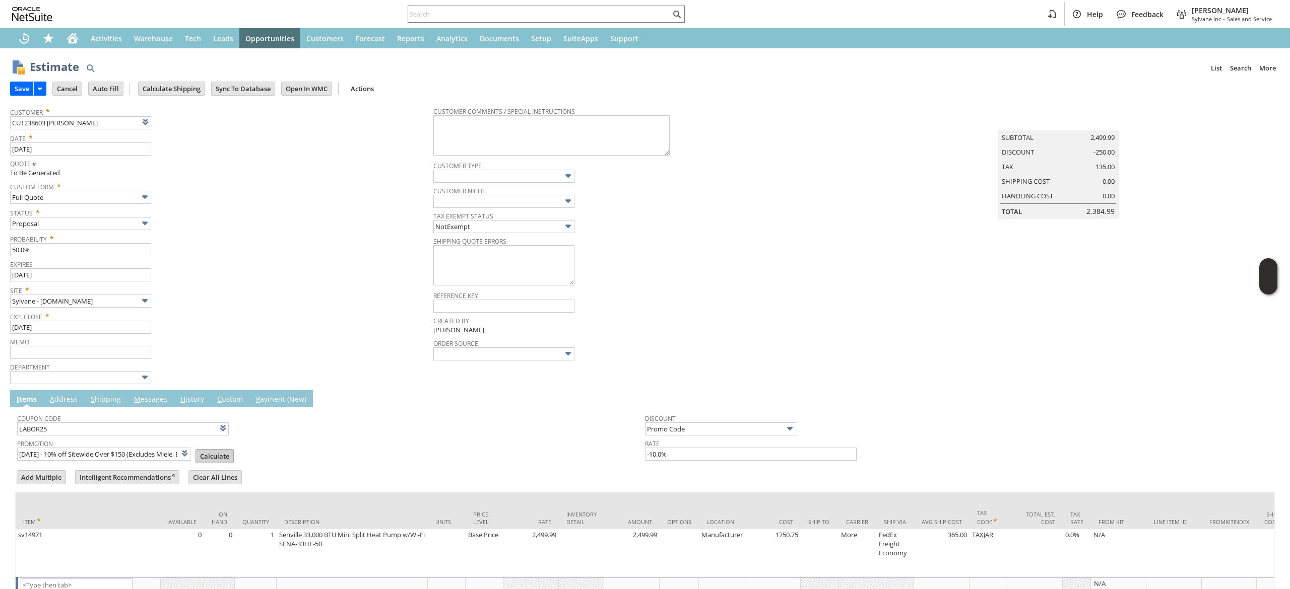
click at [206, 455] on input "Calculate" at bounding box center [214, 456] width 37 height 13
type input "Promo Code"
type input "-10.0%"
click at [18, 95] on td "Save" at bounding box center [21, 89] width 23 height 14
click at [23, 80] on td "Save" at bounding box center [31, 88] width 42 height 19
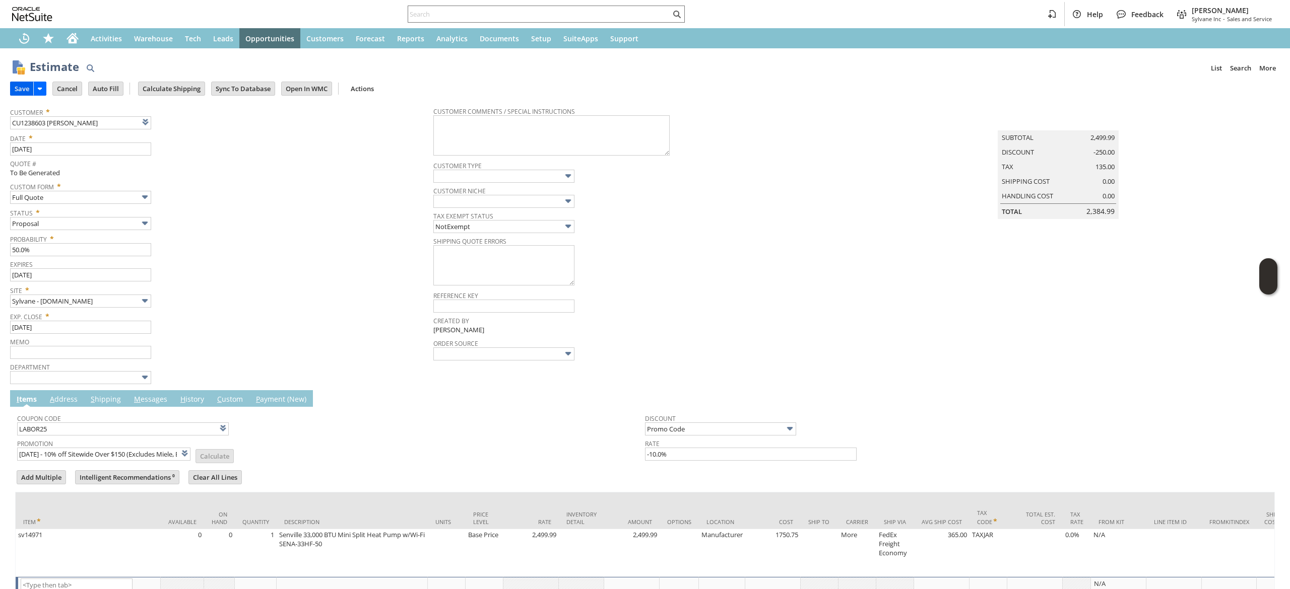
click at [23, 86] on input "Save" at bounding box center [22, 88] width 23 height 13
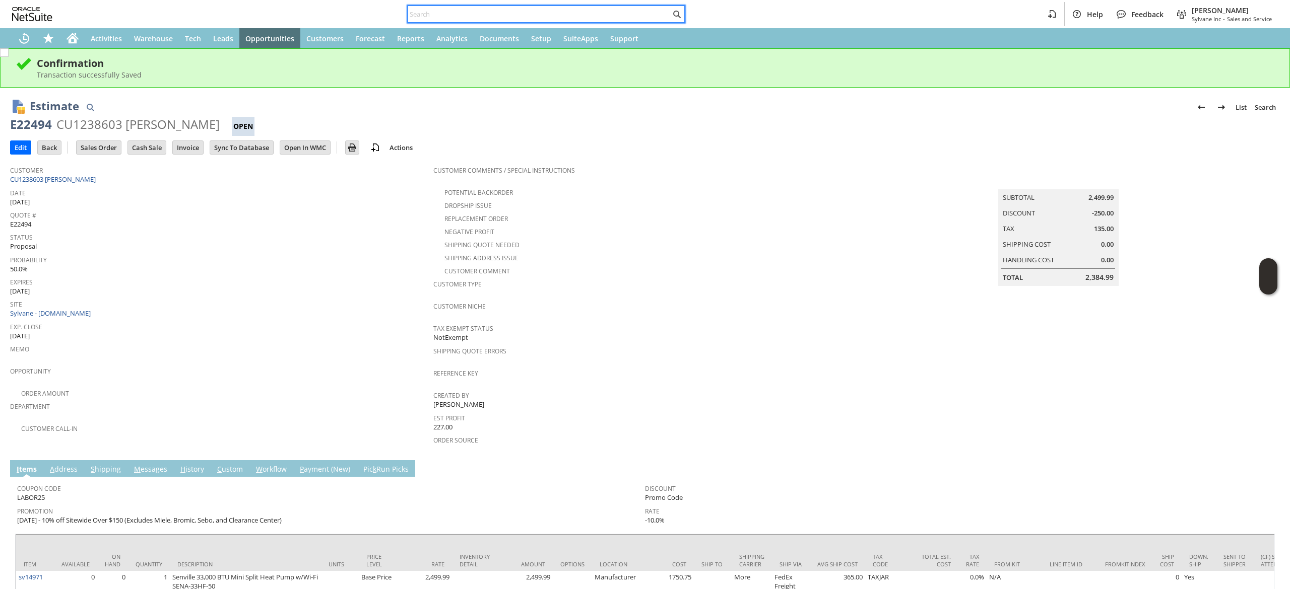
click at [499, 10] on input "text" at bounding box center [539, 14] width 262 height 12
paste input "7176230037"
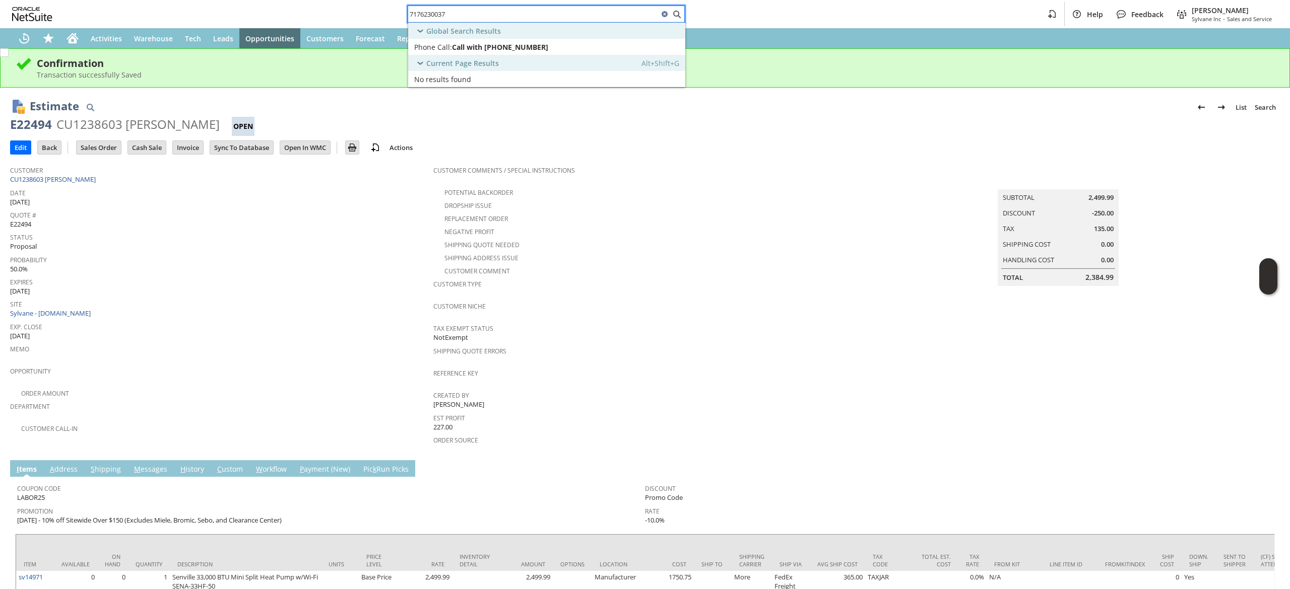
type input "7176230037"
click at [74, 34] on icon "Home" at bounding box center [73, 36] width 12 height 7
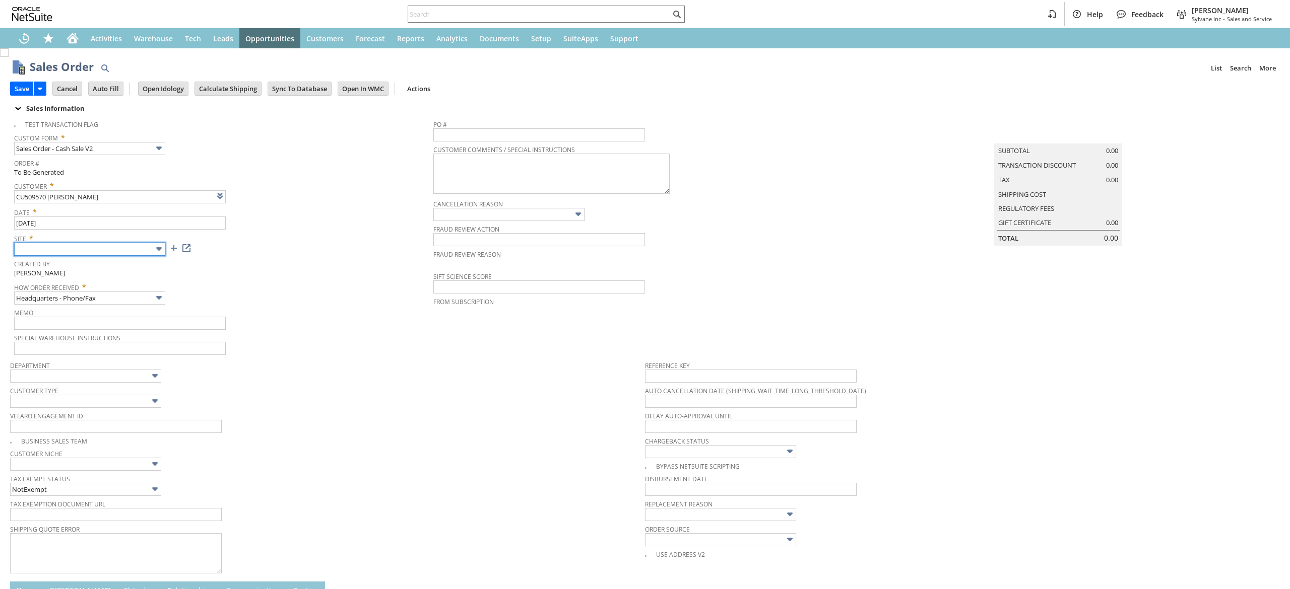
click at [123, 251] on input "text" at bounding box center [89, 249] width 151 height 13
type input "Intelligent Recommendations ⁰"
type input "Sylvane - [DOMAIN_NAME]"
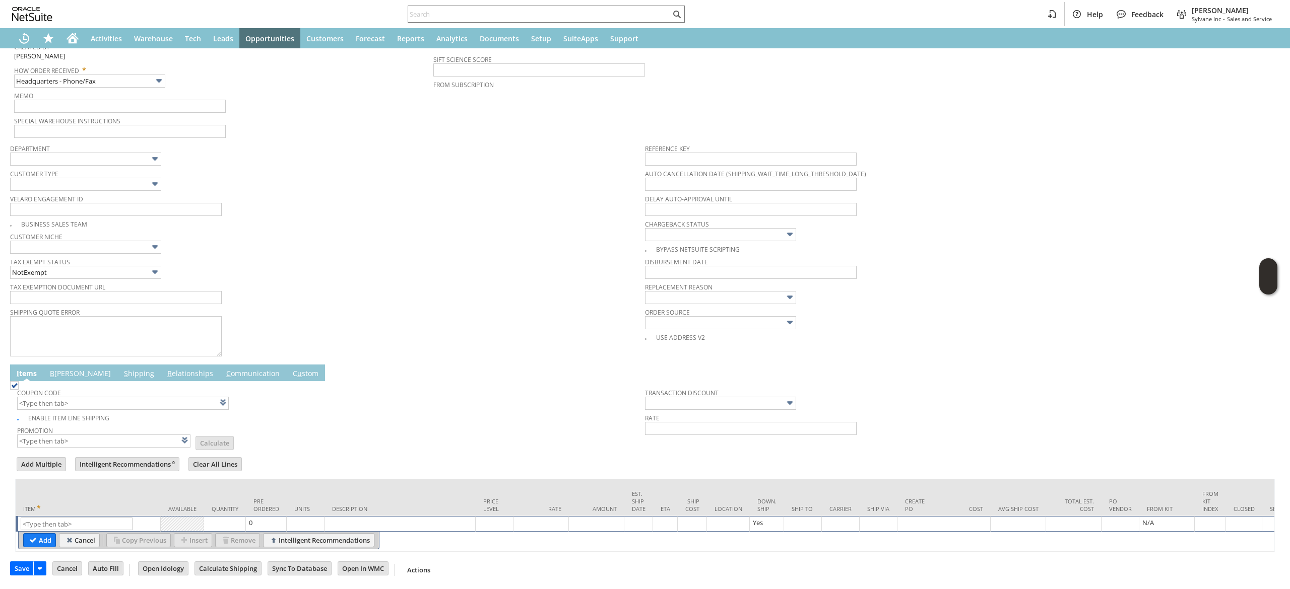
click at [79, 497] on td "Item" at bounding box center [88, 498] width 145 height 37
click at [76, 498] on td "Item" at bounding box center [88, 498] width 145 height 37
click at [71, 518] on input "text" at bounding box center [77, 524] width 112 height 13
paste input "bl7152"
type input "bl7152"
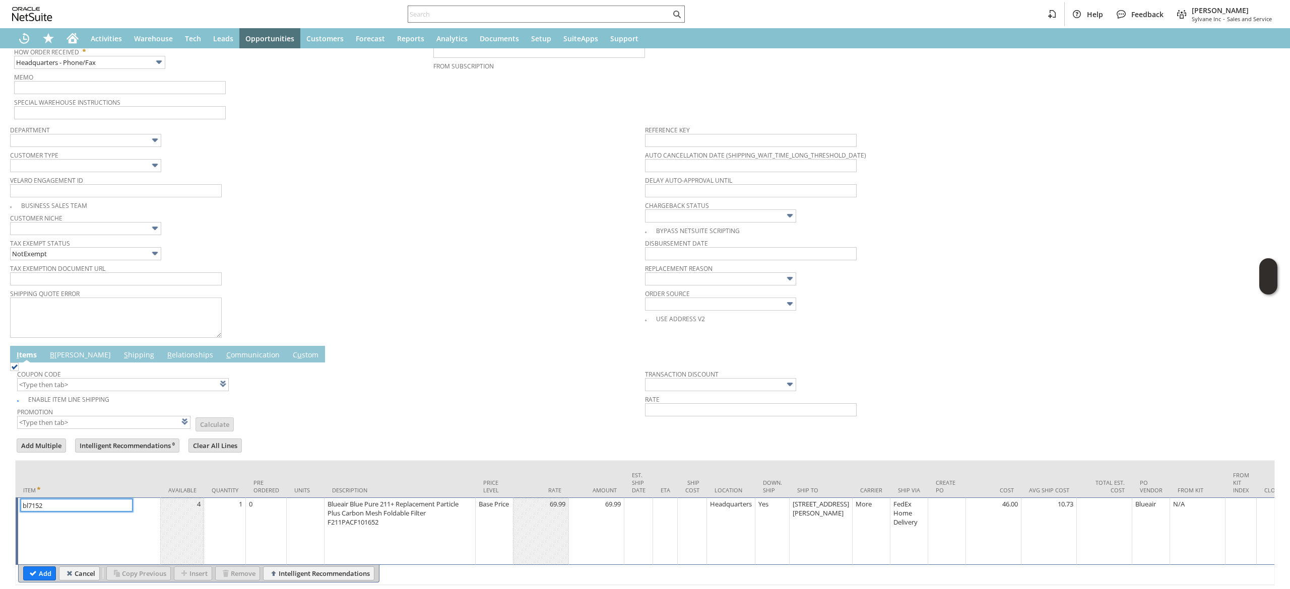
scroll to position [285, 0]
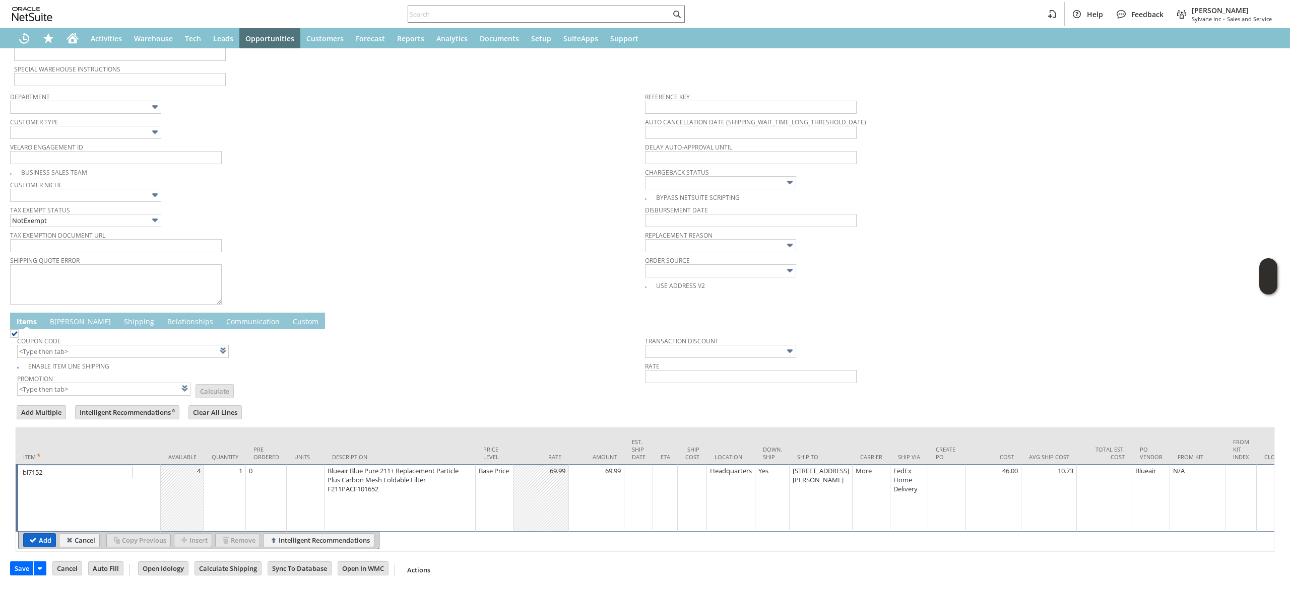
click at [27, 534] on input "Add" at bounding box center [40, 540] width 32 height 13
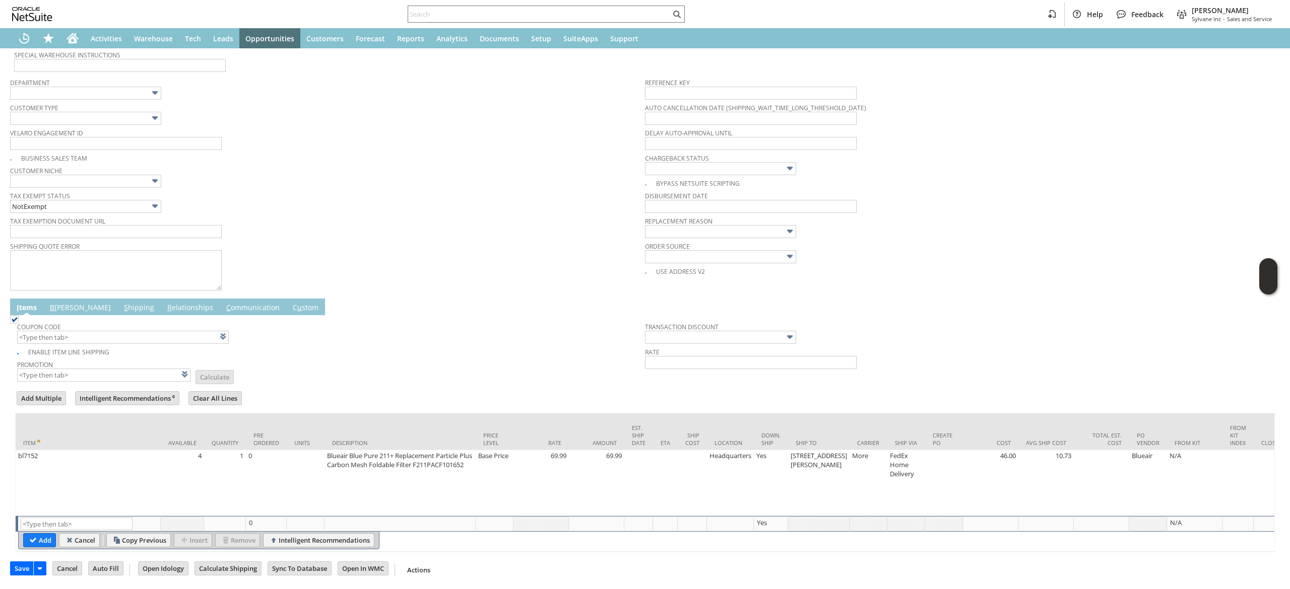
scroll to position [0, 0]
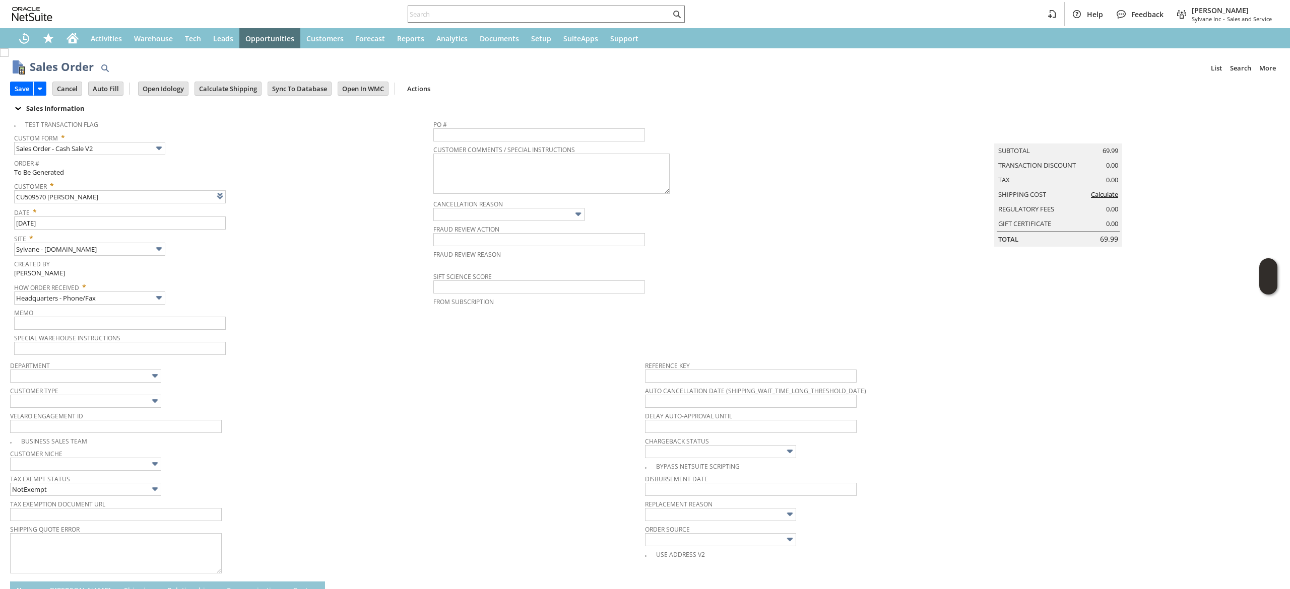
type input "Intelligent Recommendations¹⁰"
click at [244, 93] on input "Calculate Shipping" at bounding box center [228, 88] width 66 height 13
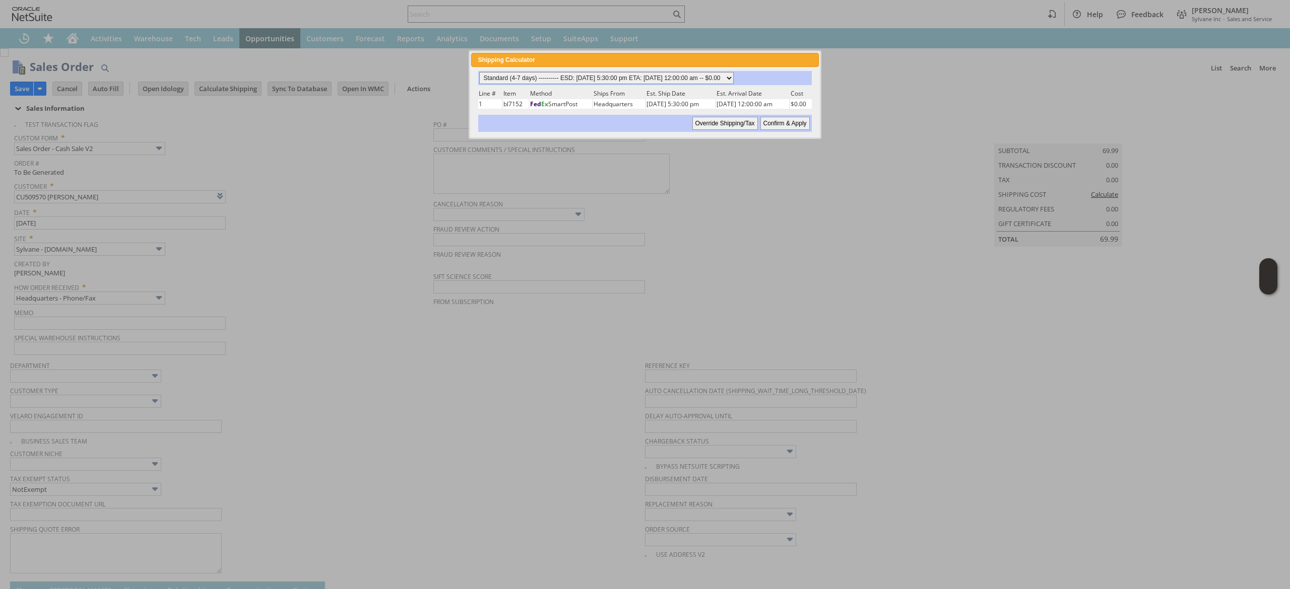
click at [510, 73] on select "Standard (4-7 days) ---------- ESD: 09/02/2025 5:30:00 pm ETA: 09/05/2025 12:00…" at bounding box center [606, 78] width 254 height 12
select select "2 Day ------------------------ ESD: 09/02/2025 5:30:00 pm ETA: 09/04/2025 12:00…"
click at [479, 72] on select "Standard (4-7 days) ---------- ESD: 09/02/2025 5:30:00 pm ETA: 09/05/2025 12:00…" at bounding box center [606, 78] width 254 height 12
click at [792, 115] on div "Override Shipping/Tax Confirm & Apply" at bounding box center [644, 123] width 333 height 17
click at [786, 119] on input "Confirm & Apply" at bounding box center [784, 123] width 49 height 13
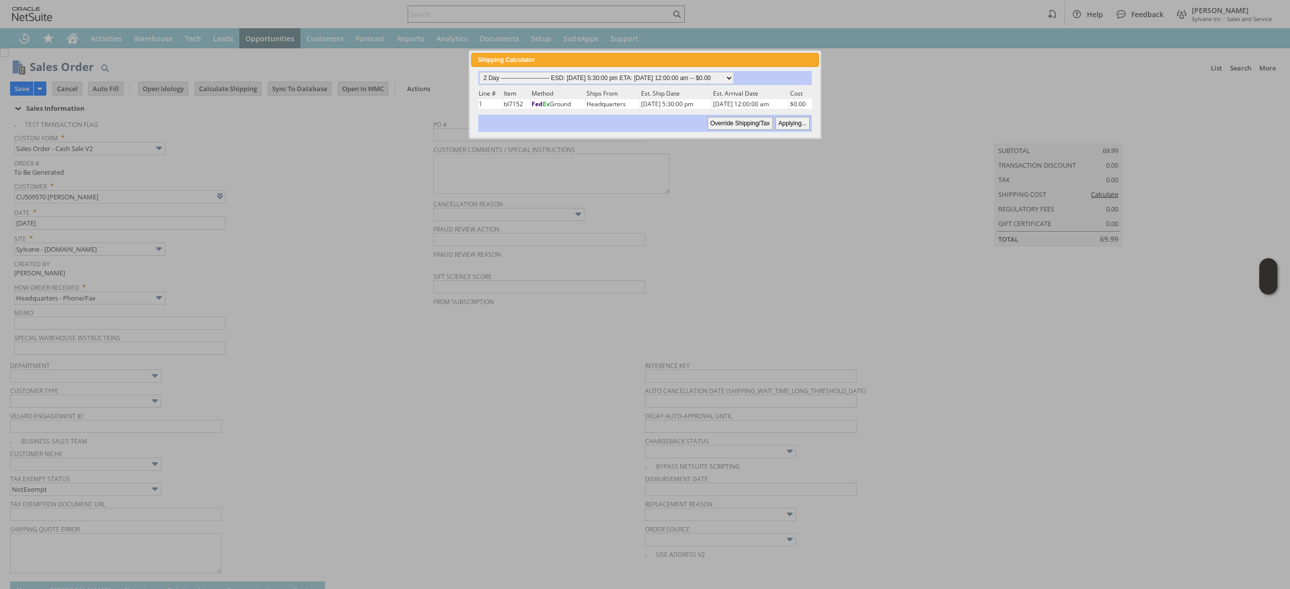
type input "Add"
type input "Copy Previous"
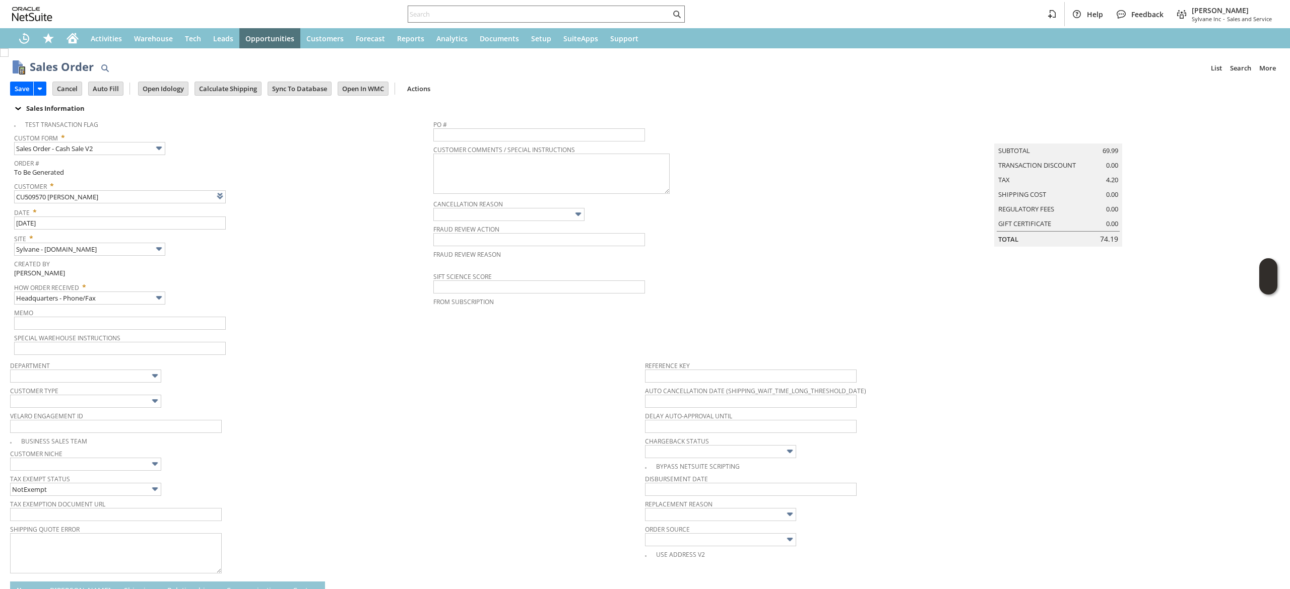
scroll to position [299, 0]
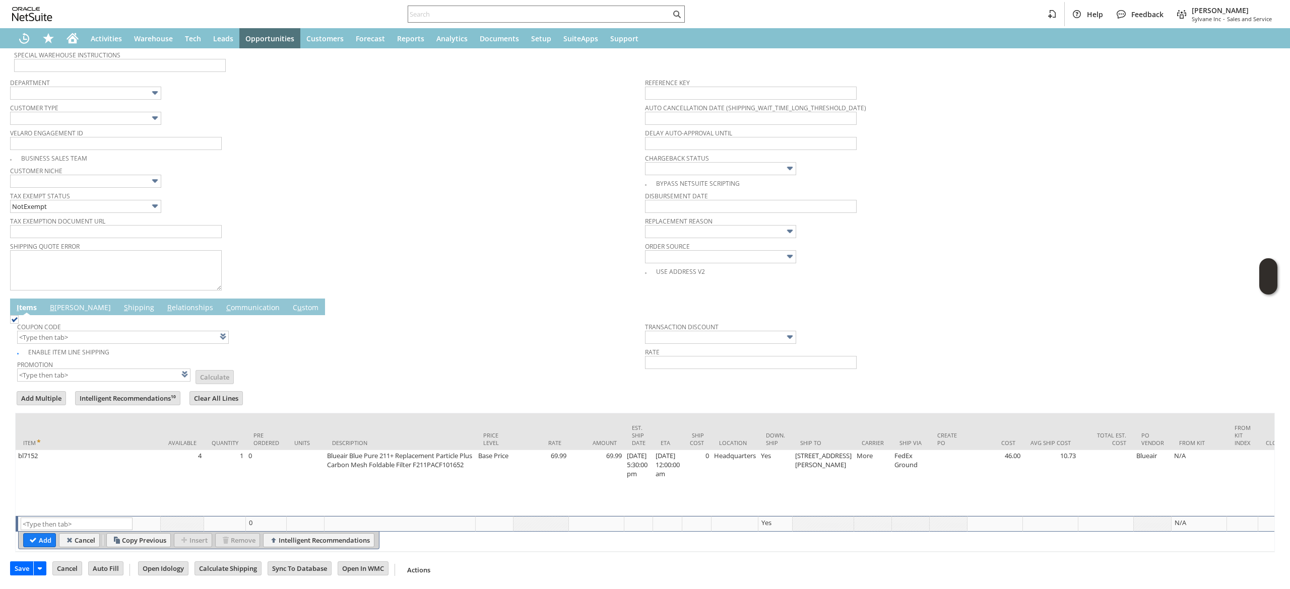
click at [50, 303] on span "B" at bounding box center [52, 308] width 5 height 10
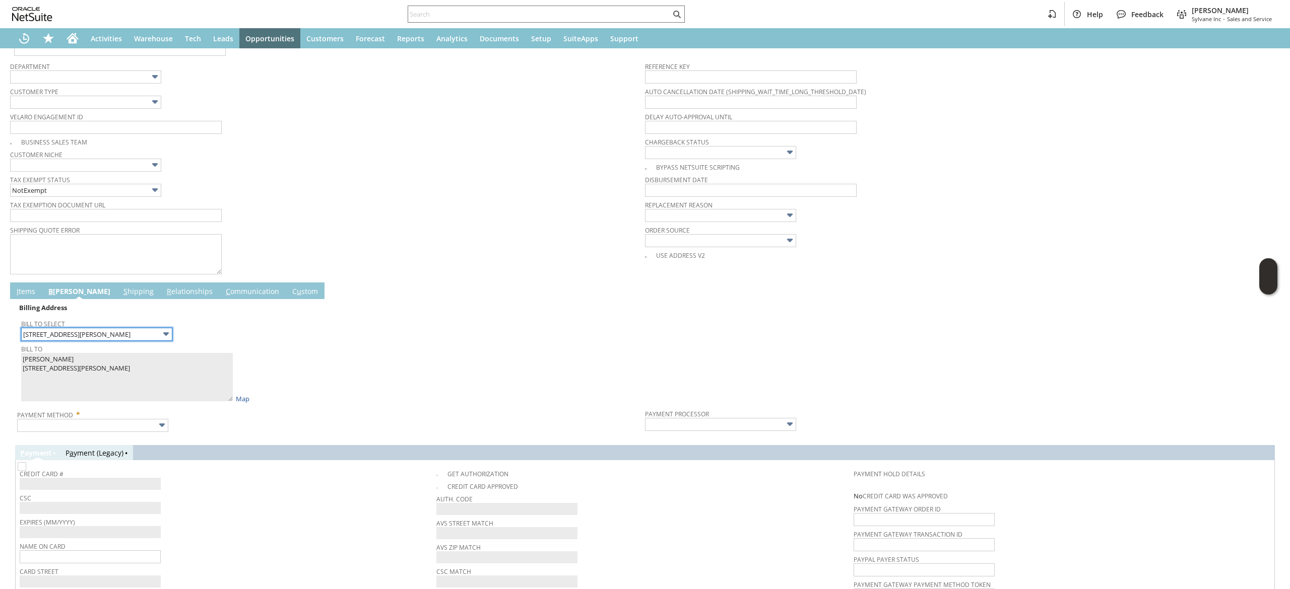
scroll to position [423, 0]
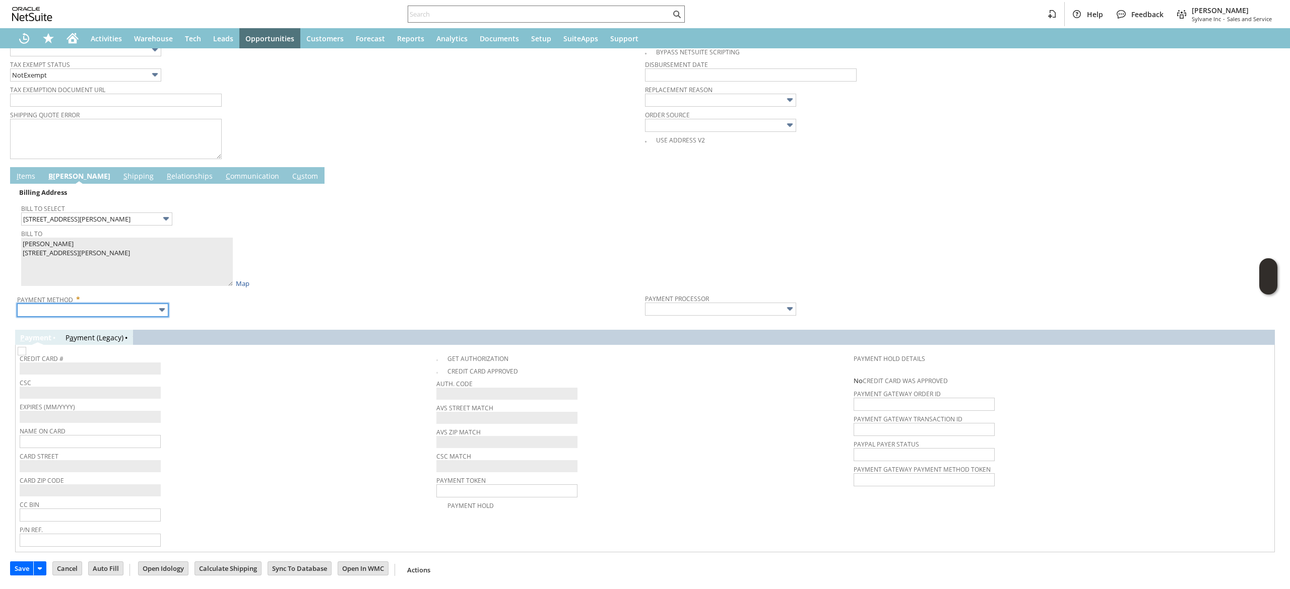
click at [101, 304] on input "text" at bounding box center [92, 310] width 151 height 13
type input "Visa / Mastercard"
type input "Braintree"
checkbox input "true"
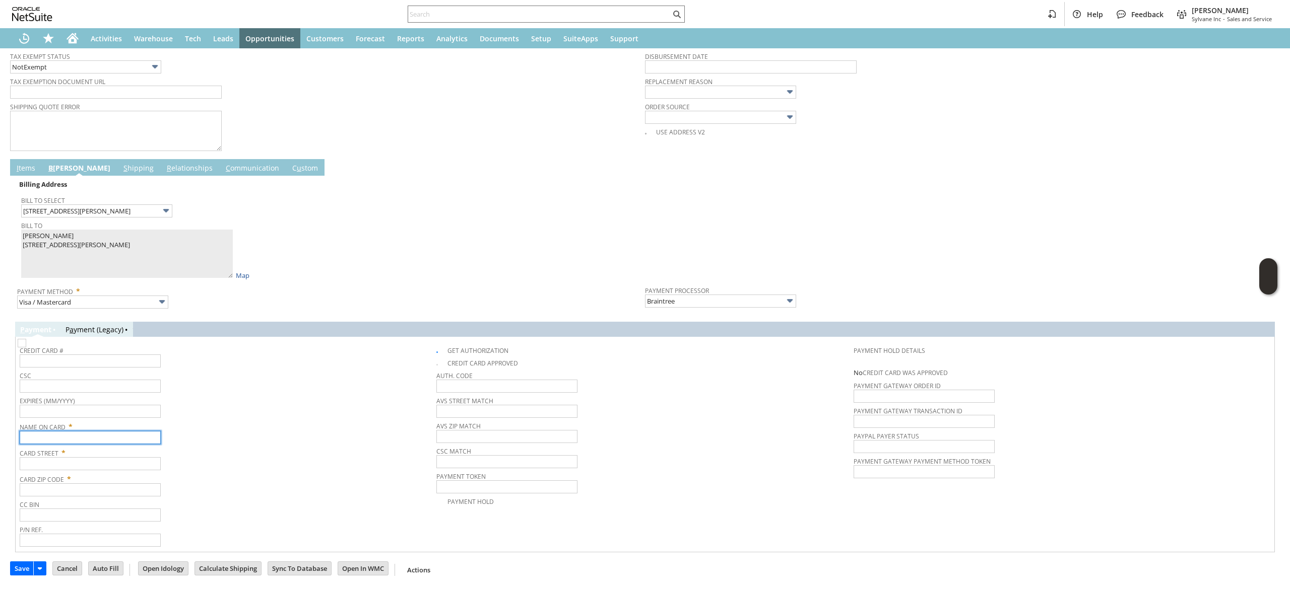
click at [123, 439] on input "text" at bounding box center [90, 437] width 141 height 13
paste input "[PERSON_NAME]"
type input "[PERSON_NAME]"
click at [106, 470] on input "text" at bounding box center [90, 463] width 141 height 13
paste input "[STREET_ADDRESS][PERSON_NAME]"
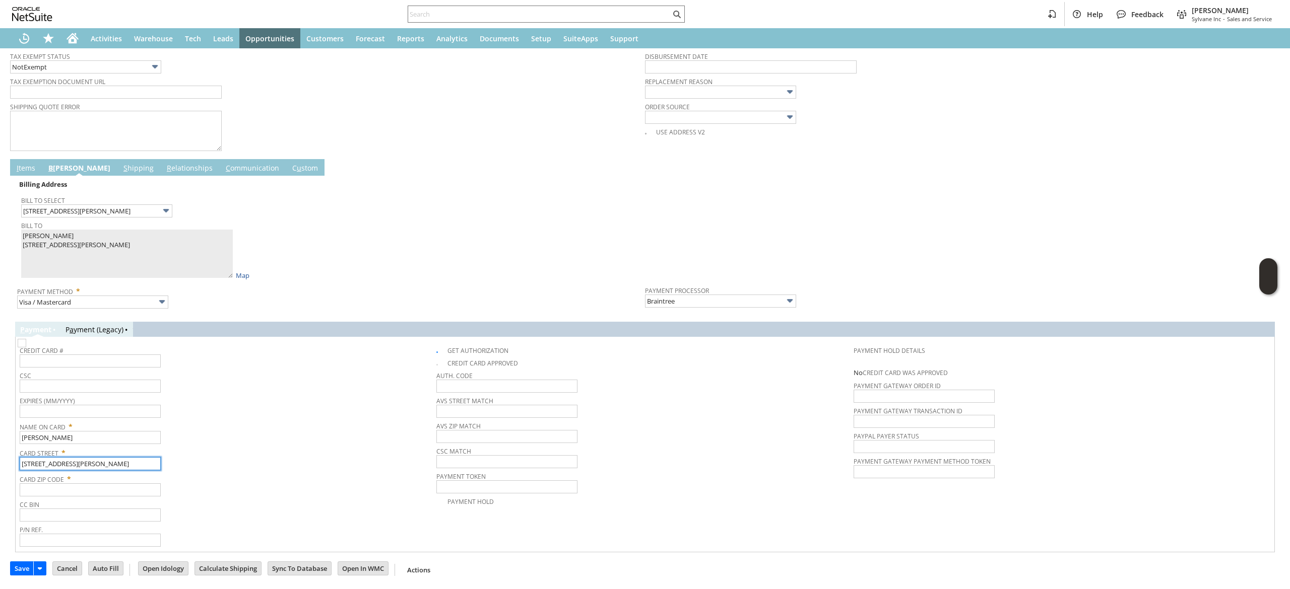
type input "[STREET_ADDRESS][PERSON_NAME]"
click at [99, 500] on span "CC Bin" at bounding box center [226, 503] width 412 height 11
click at [101, 497] on input "text" at bounding box center [90, 490] width 141 height 13
paste input "17020"
type input "17020"
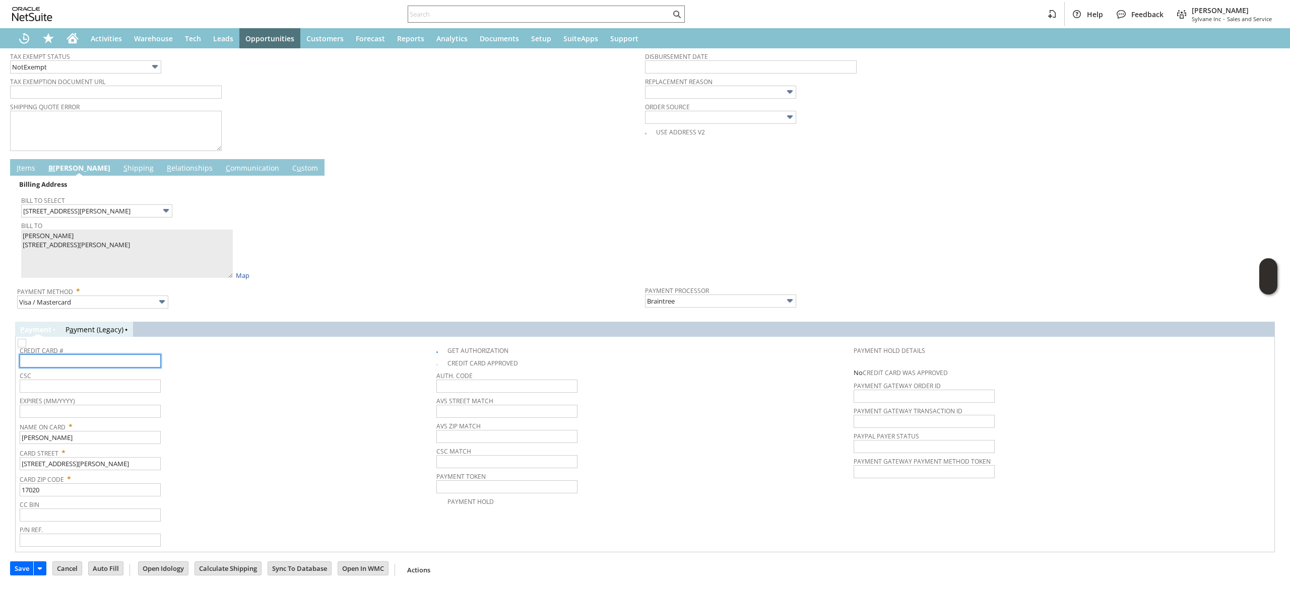
click at [119, 361] on input "text" at bounding box center [90, 361] width 141 height 13
type input "4389843002589121"
click at [131, 405] on span "Expires (MM/YYYY)" at bounding box center [226, 399] width 412 height 11
click at [131, 411] on input "text" at bounding box center [90, 411] width 141 height 13
type input "03/2028"
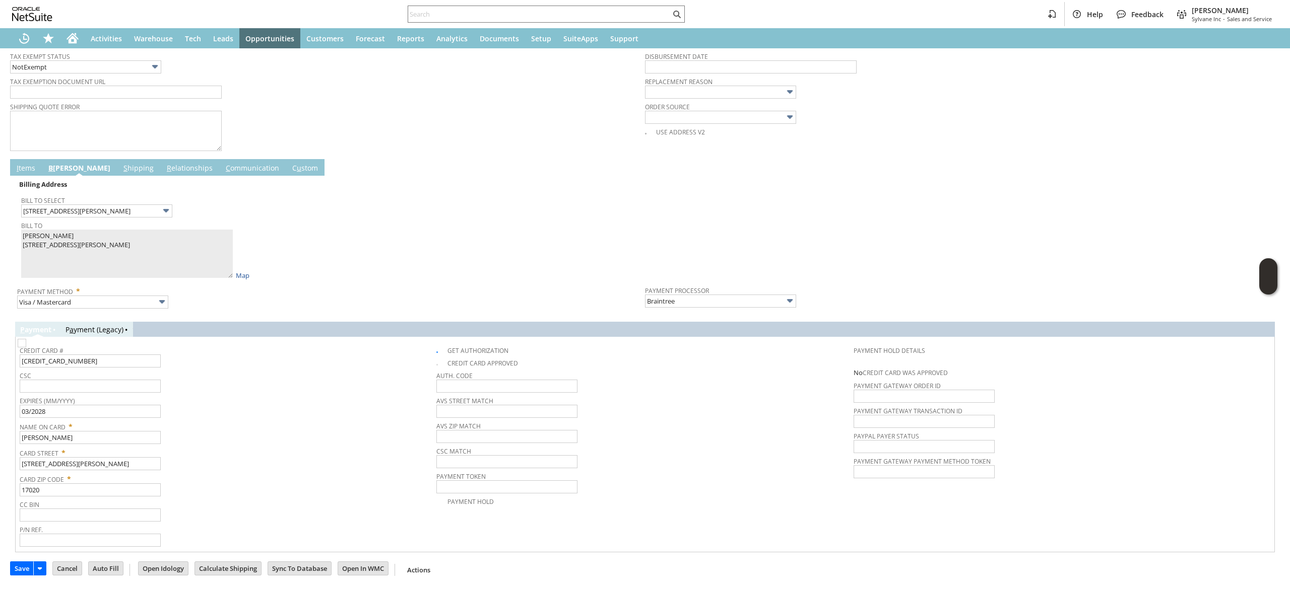
click at [139, 380] on span "CSC" at bounding box center [226, 374] width 412 height 11
click at [135, 388] on input "text" at bounding box center [90, 386] width 141 height 13
type input "546"
click at [223, 170] on link "C ommunication" at bounding box center [252, 168] width 58 height 11
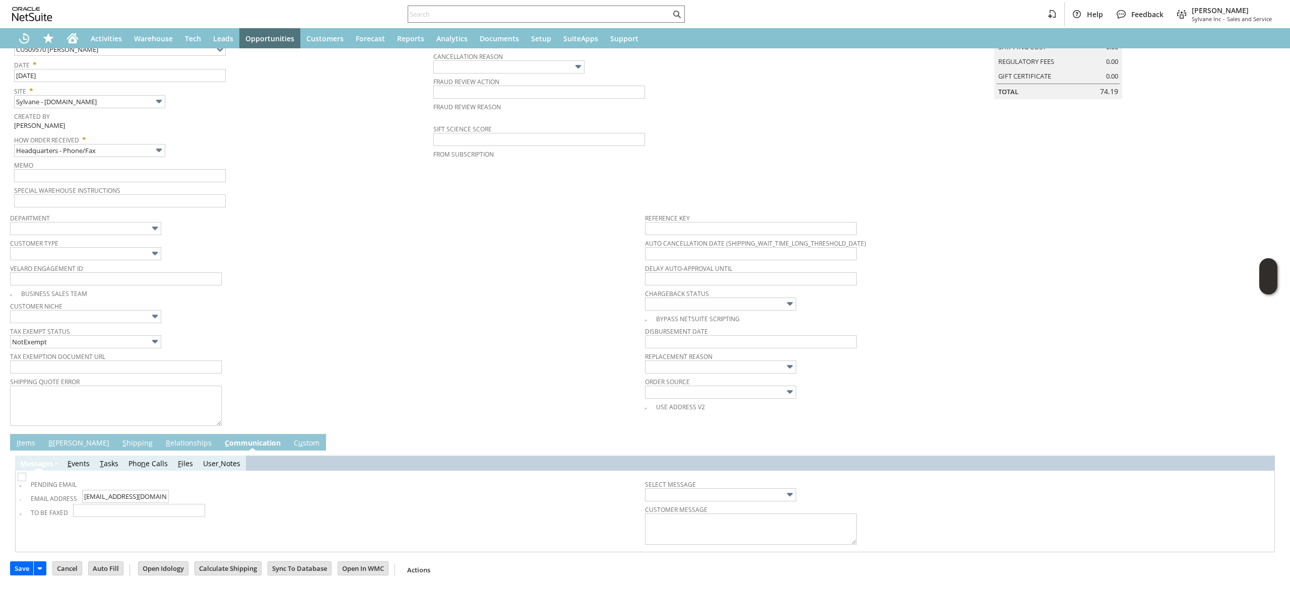
click at [58, 446] on link "B illing" at bounding box center [79, 443] width 66 height 11
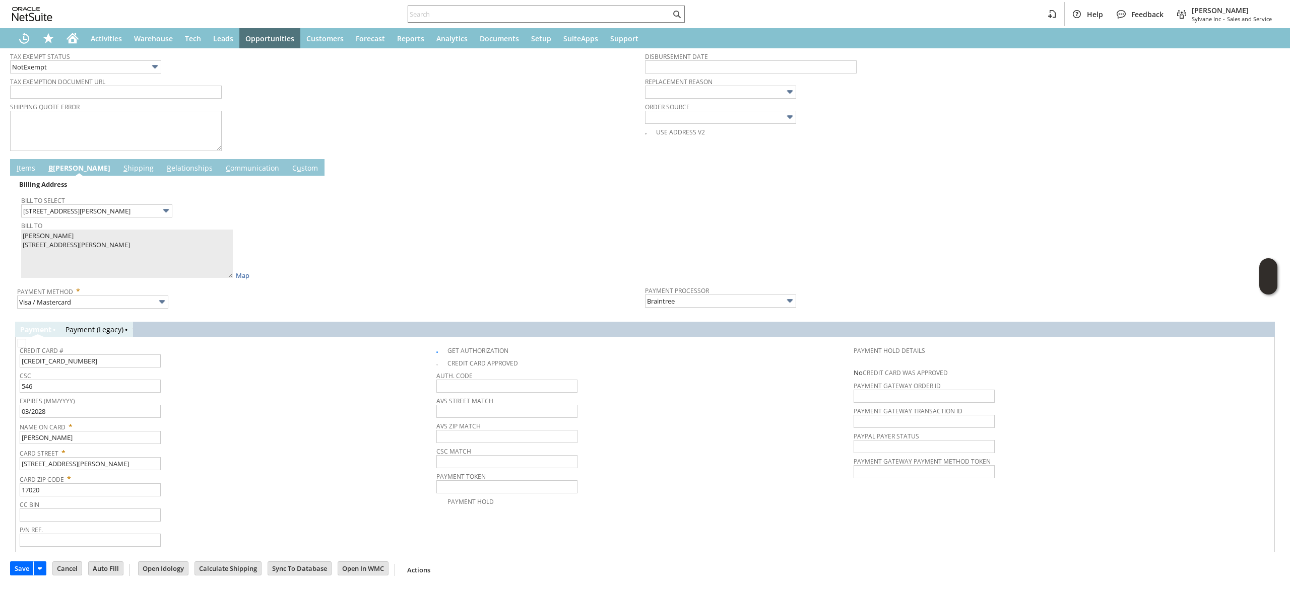
click at [223, 170] on link "C ommunication" at bounding box center [252, 168] width 58 height 11
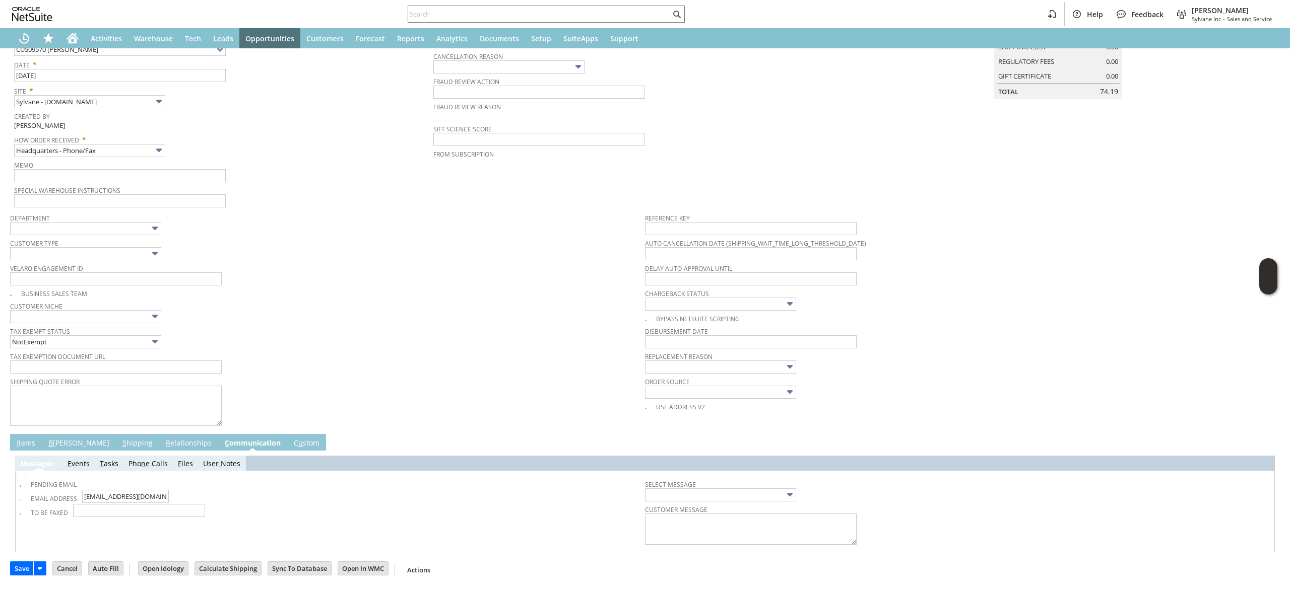
click at [25, 481] on img at bounding box center [22, 477] width 9 height 9
checkbox input "true"
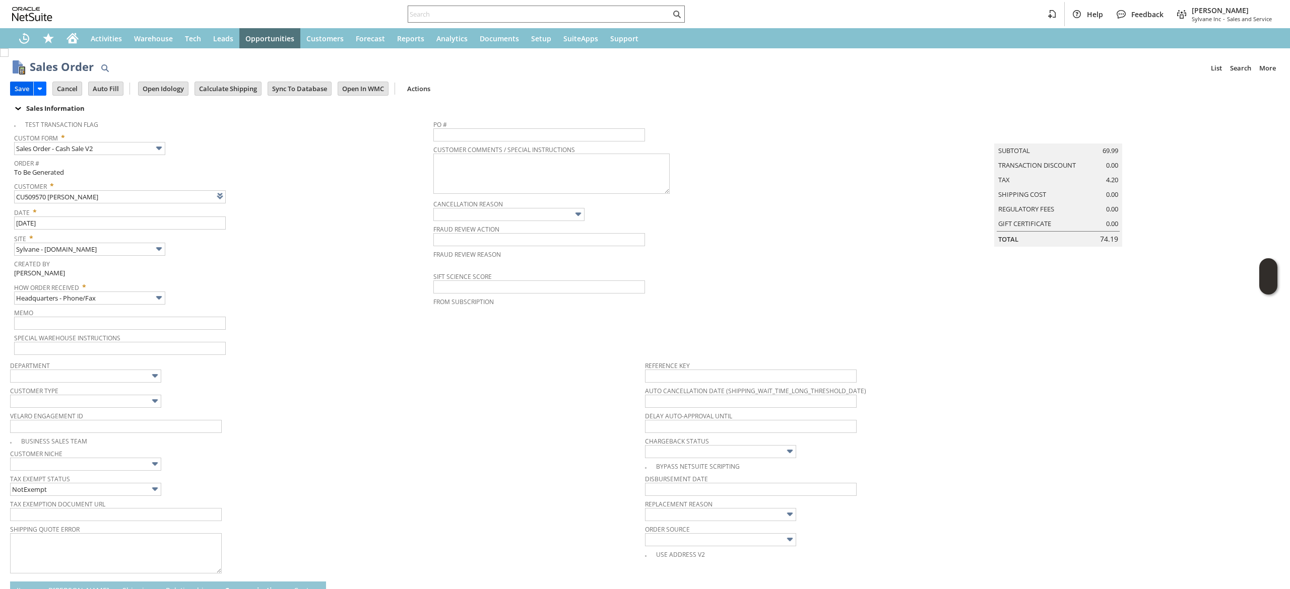
click at [18, 86] on input "Save" at bounding box center [22, 88] width 23 height 13
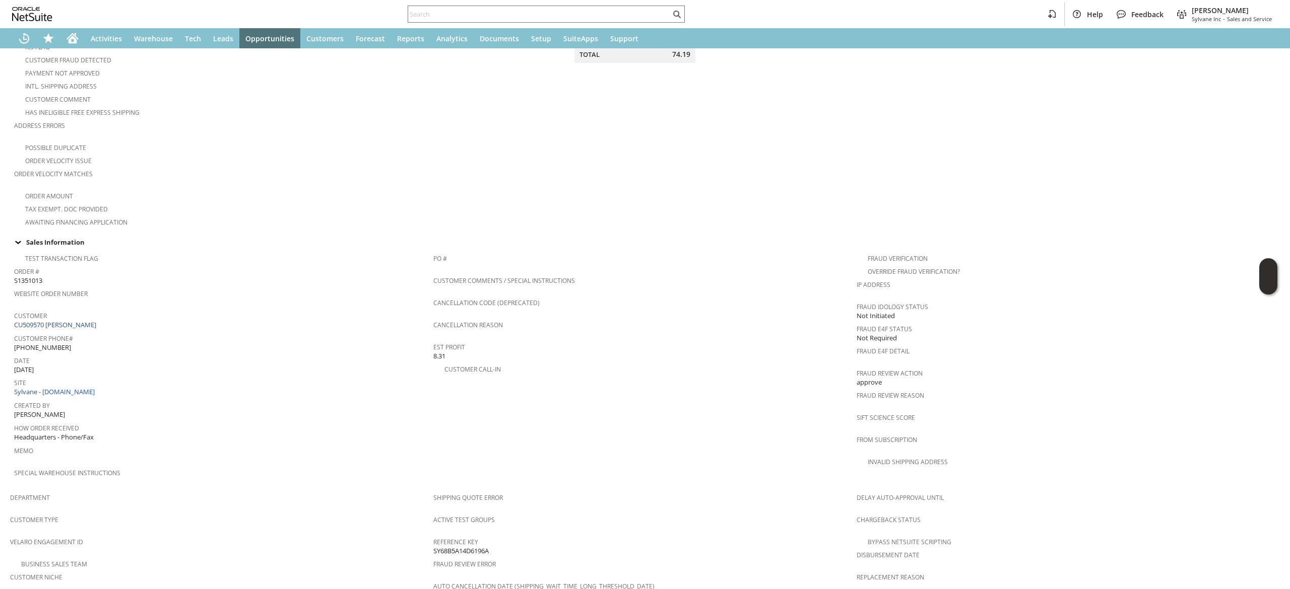
scroll to position [240, 0]
